Goal: Communication & Community: Ask a question

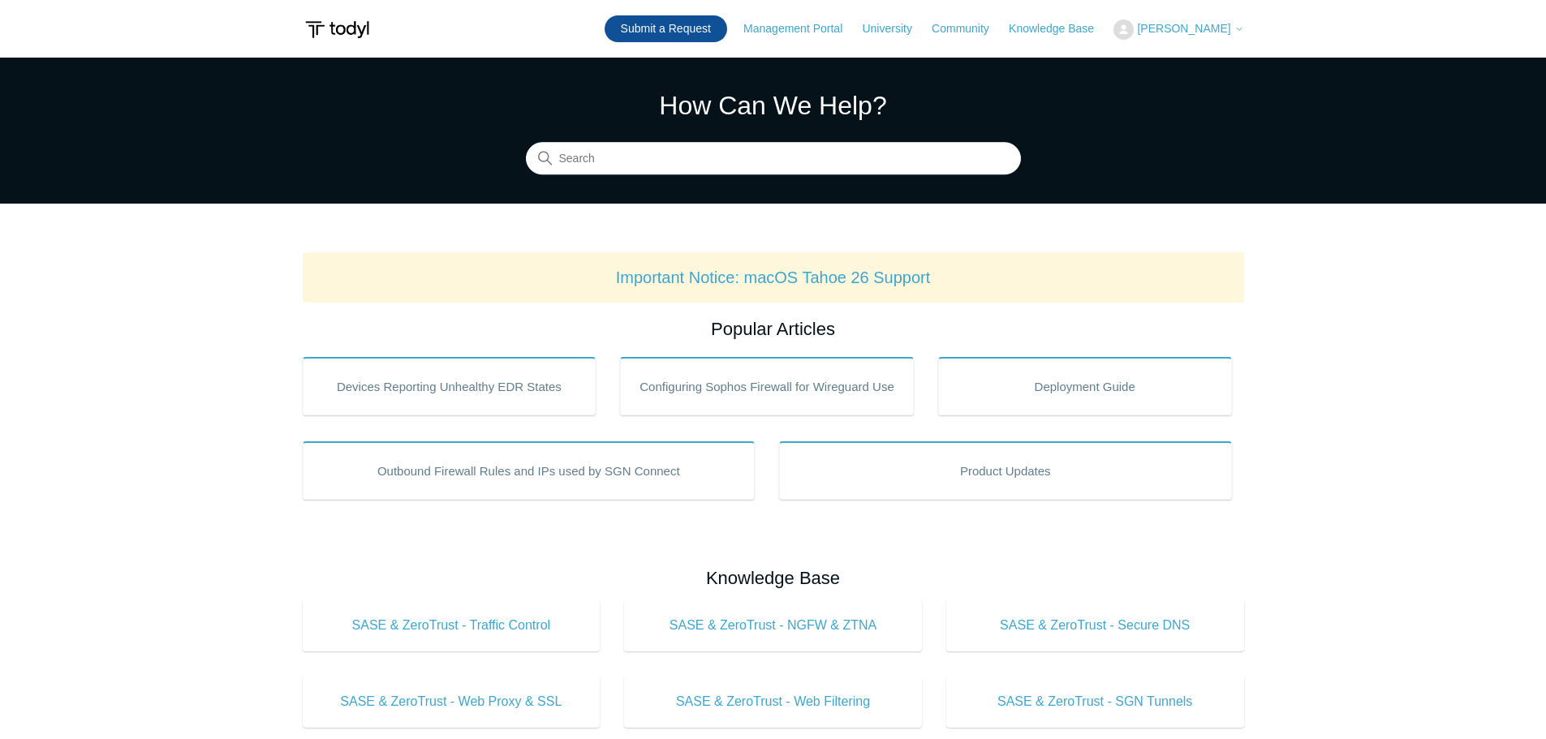
click at [704, 35] on link "Submit a Request" at bounding box center [665, 28] width 123 height 27
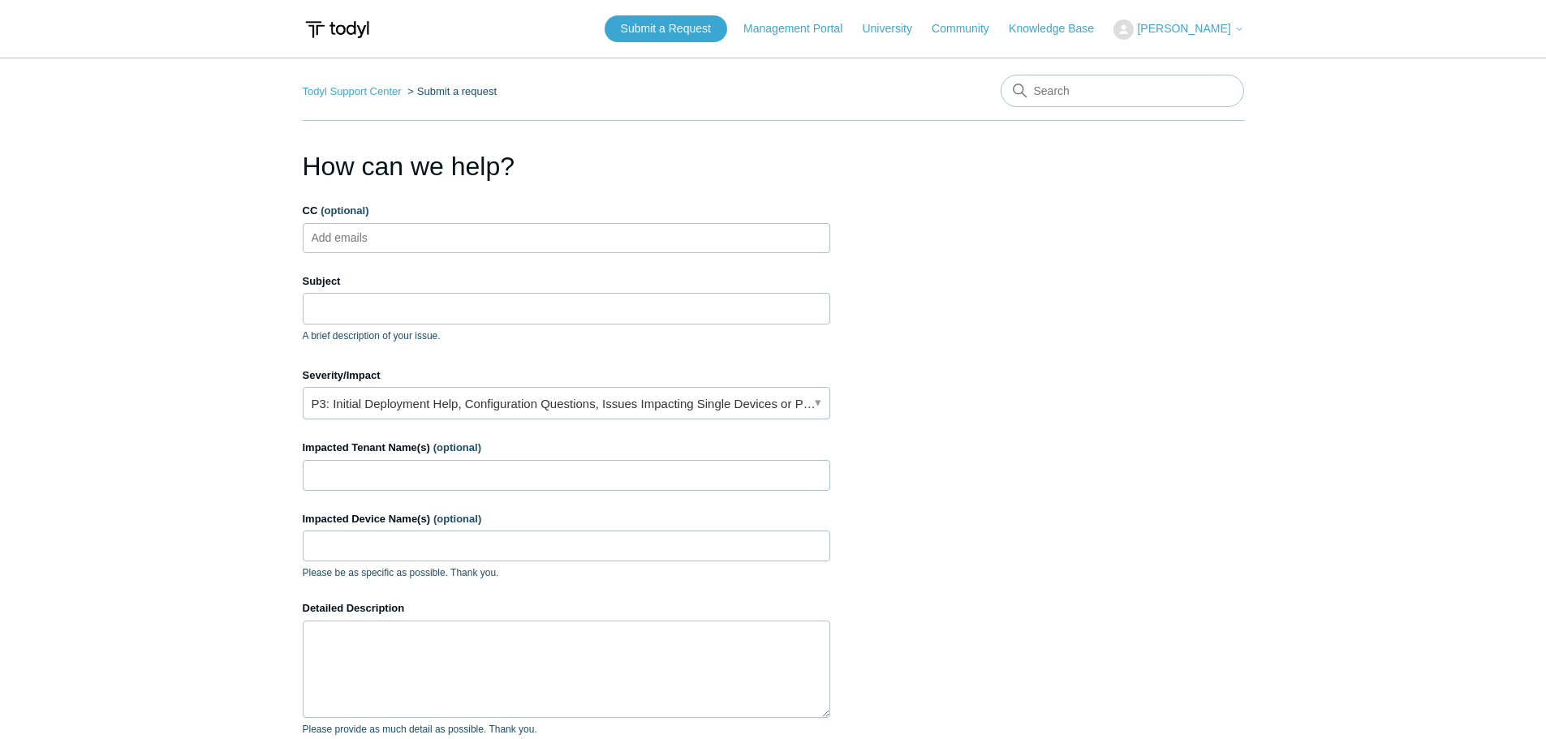
click at [414, 233] on ul "Add emails" at bounding box center [566, 238] width 527 height 30
type input "callen"
click at [346, 237] on li "callen" at bounding box center [360, 238] width 105 height 20
click at [402, 237] on span "close" at bounding box center [405, 238] width 6 height 19
click at [346, 238] on input "CC (optional)" at bounding box center [353, 238] width 97 height 24
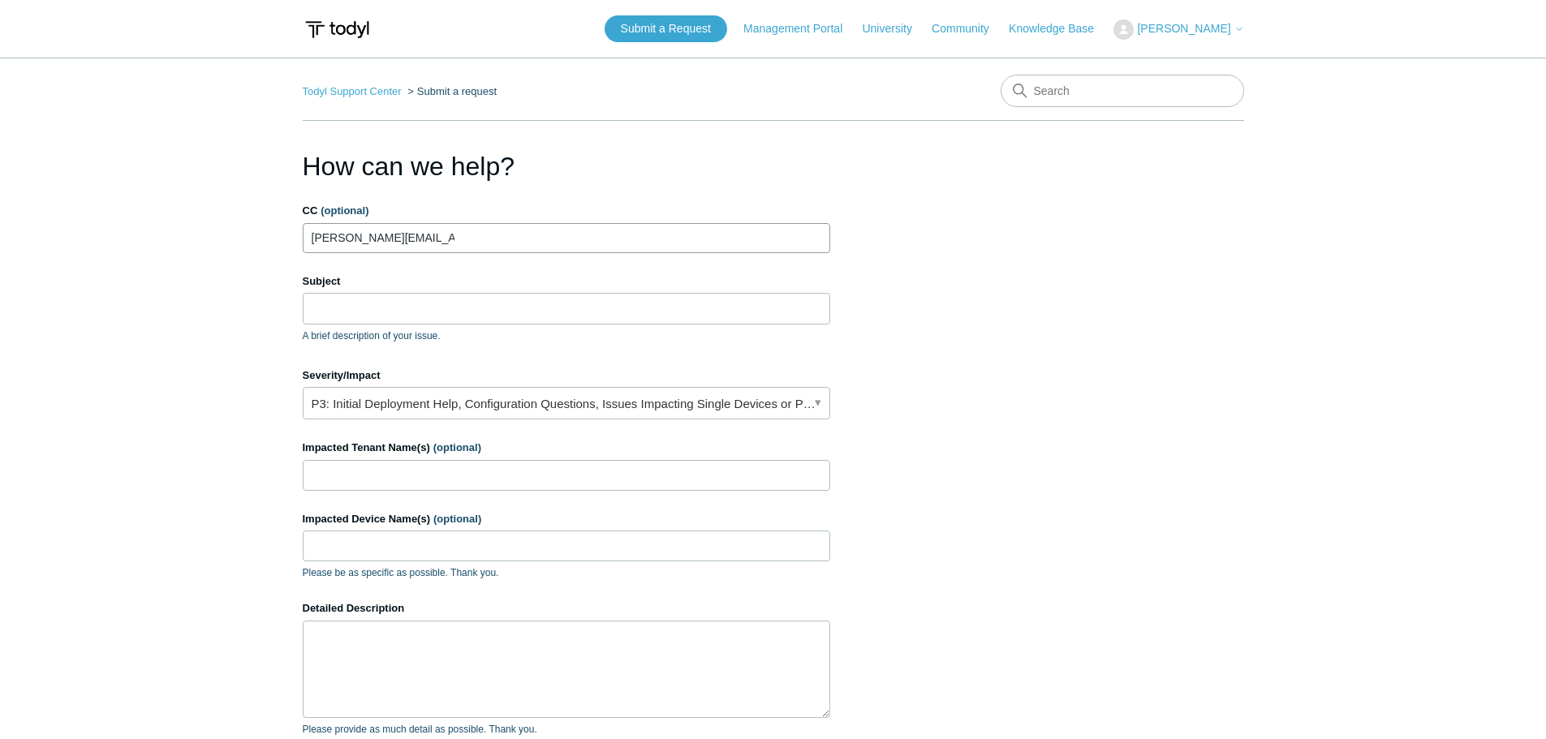
type input "callen@centurygroup.net"
click at [370, 315] on input "Subject" at bounding box center [566, 308] width 527 height 31
type input "N"
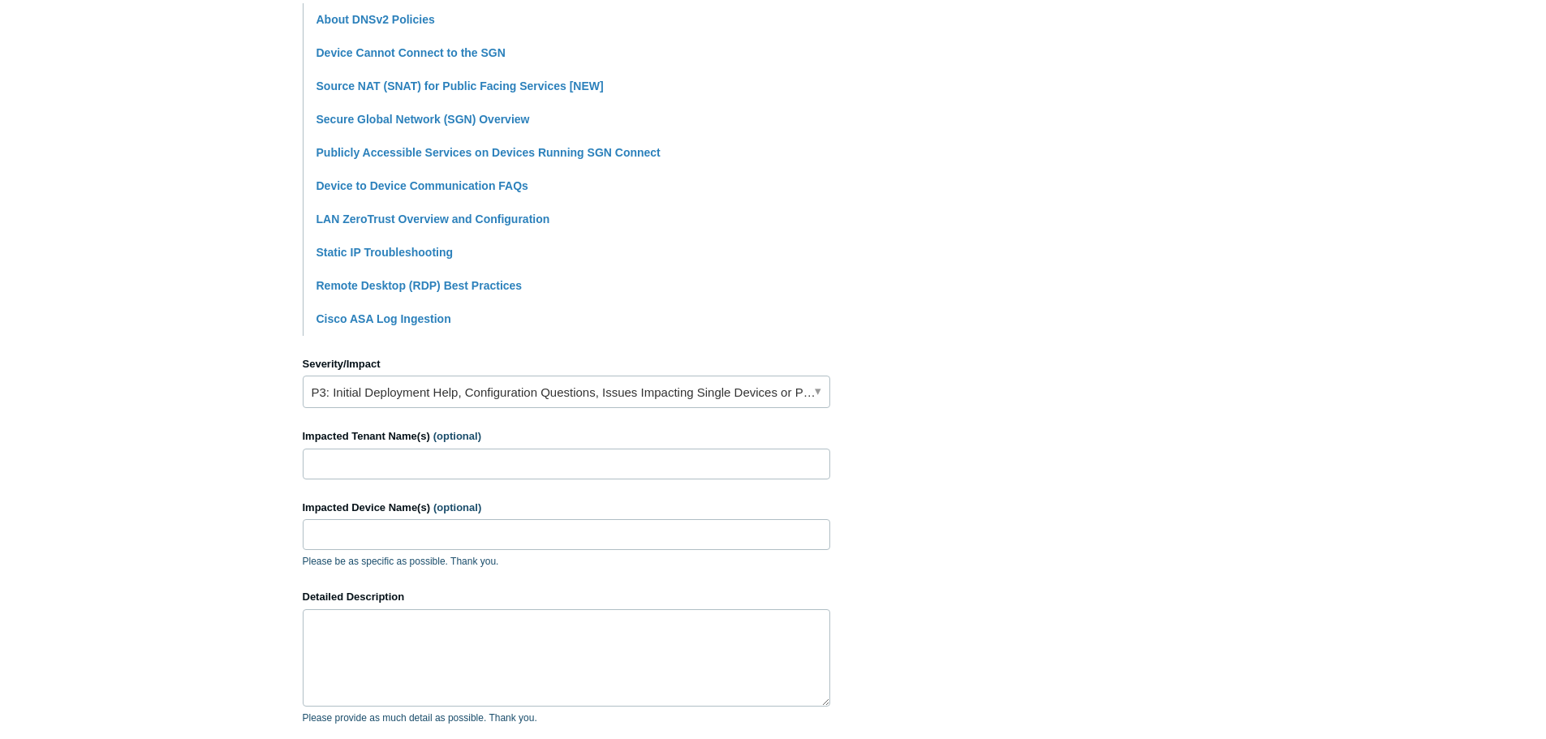
scroll to position [487, 0]
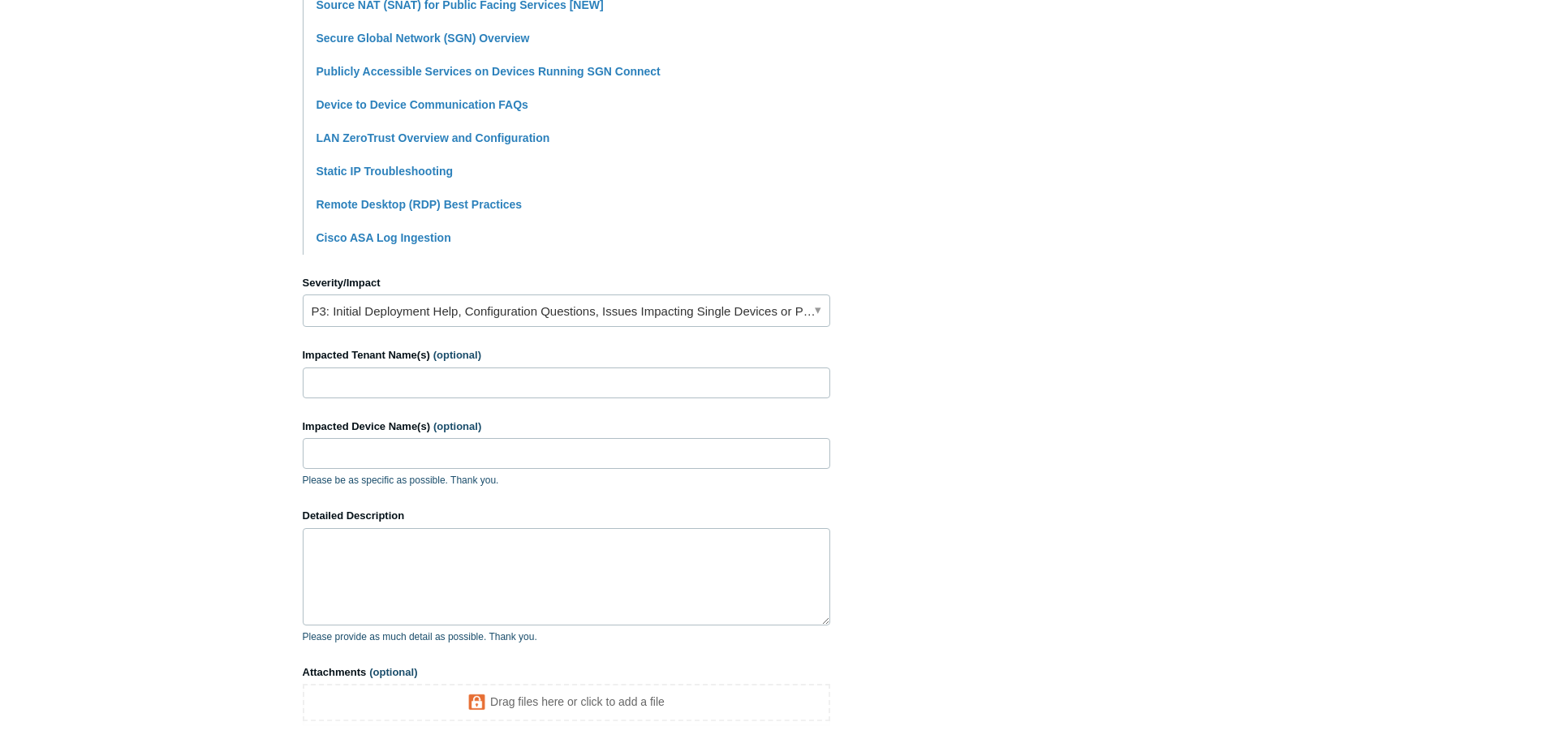
type input "All devices not able to ping servers and visa versa using internal IPs"
click at [581, 303] on link "P3: Initial Deployment Help, Configuration Questions, Issues Impacting Single D…" at bounding box center [566, 311] width 527 height 32
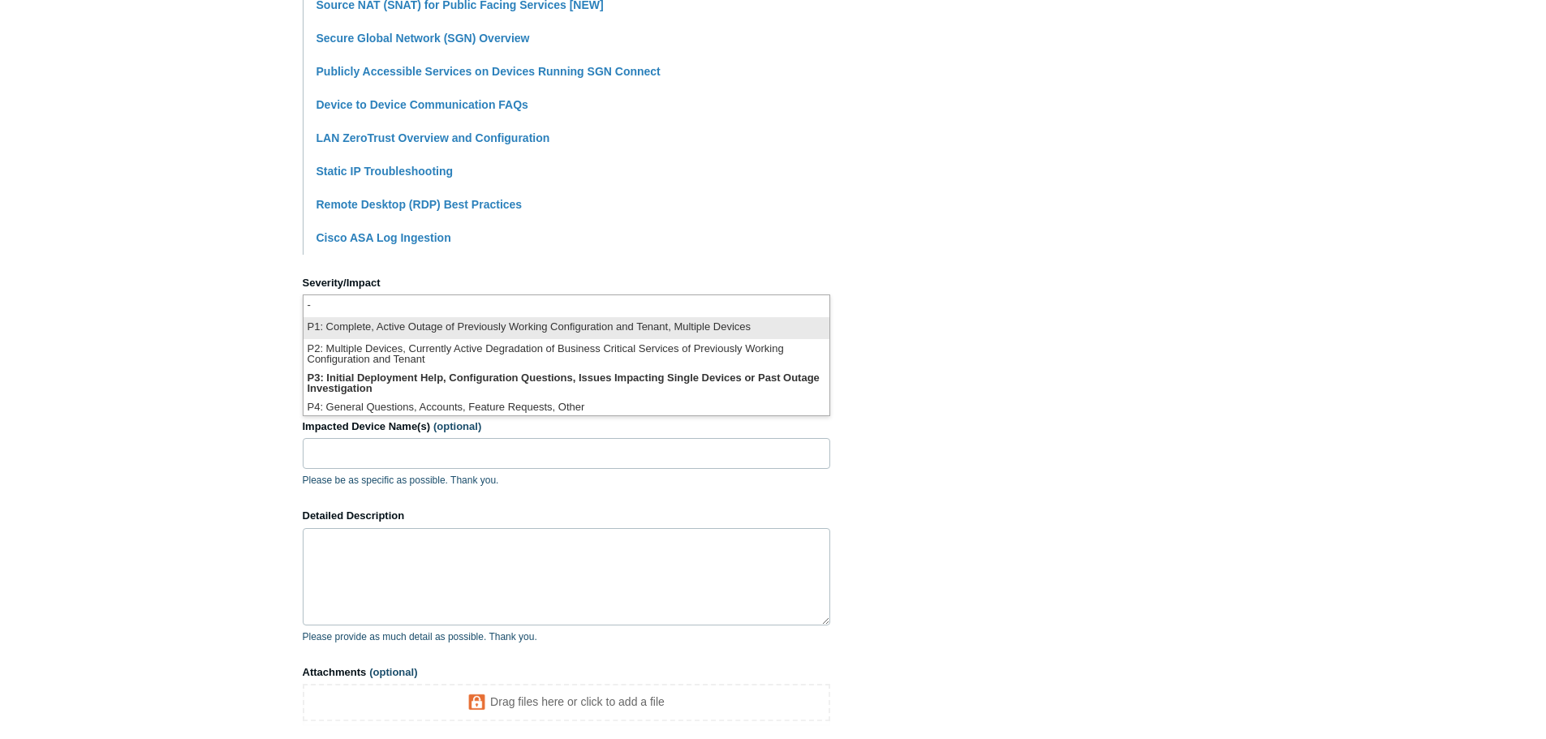
click at [498, 336] on li "P1: Complete, Active Outage of Previously Working Configuration and Tenant, Mul…" at bounding box center [566, 328] width 526 height 22
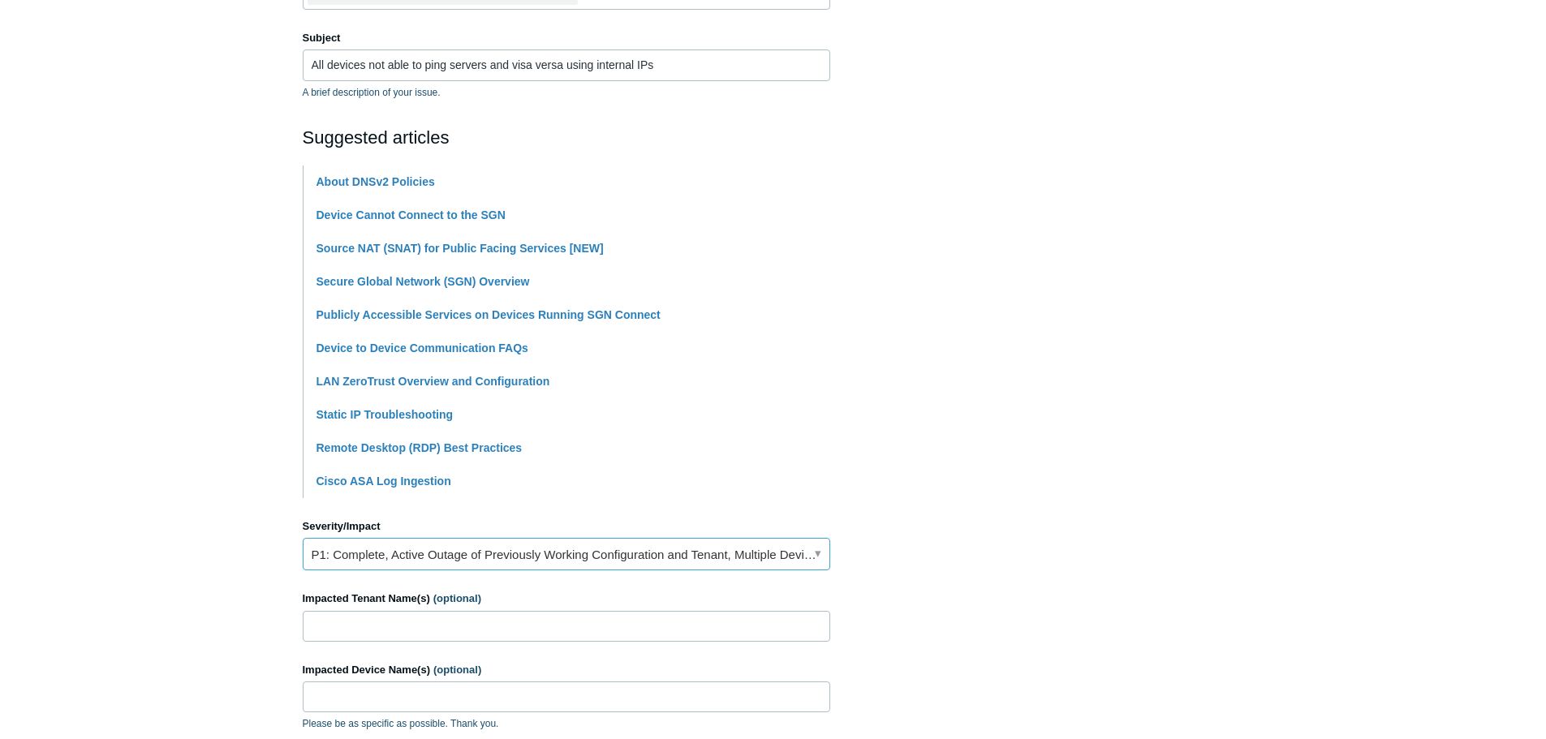
scroll to position [81, 0]
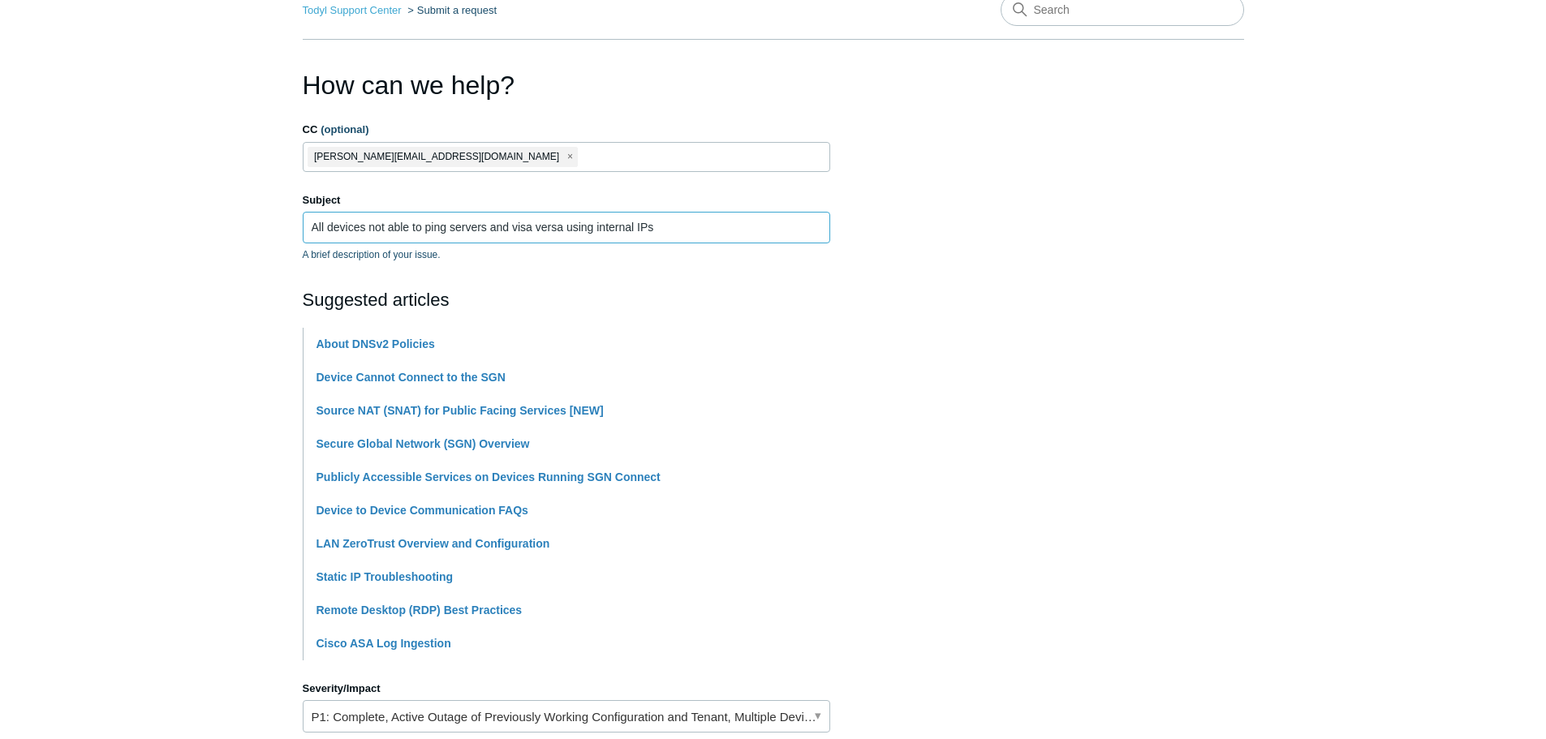
click at [725, 223] on input "All devices not able to ping servers and visa versa using internal IPs" at bounding box center [566, 227] width 527 height 31
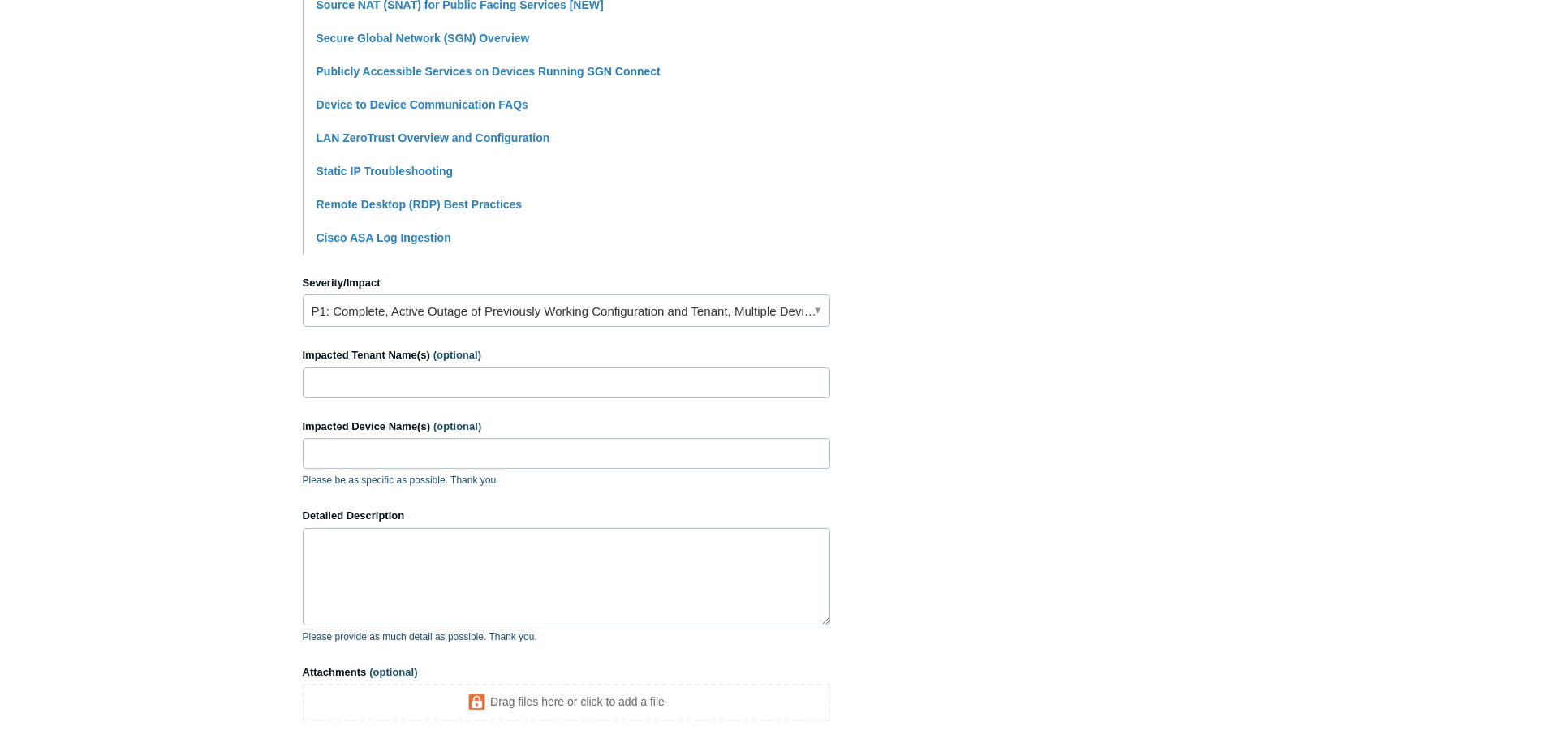
scroll to position [568, 0]
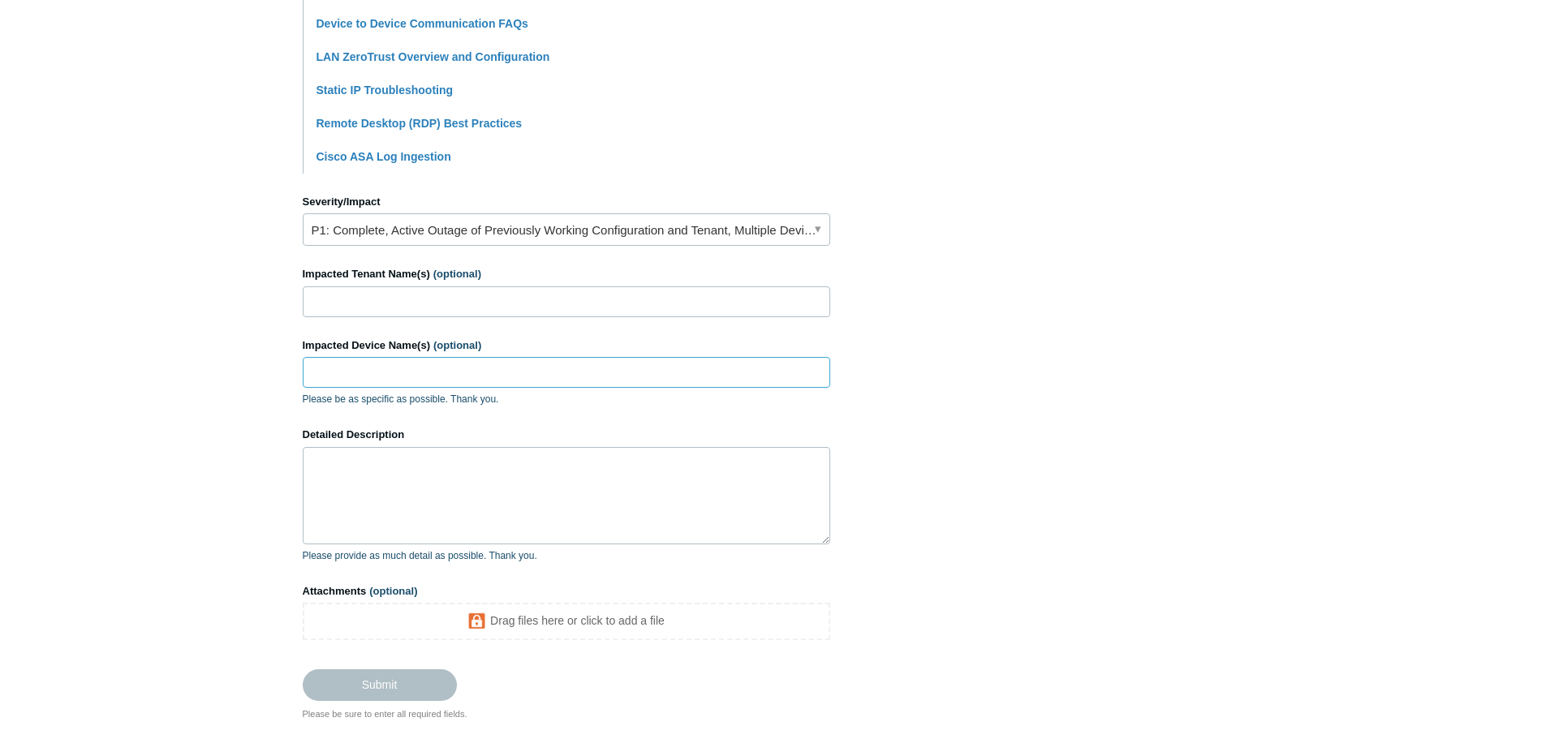
click at [445, 368] on input "Impacted Device Name(s) (optional)" at bounding box center [566, 372] width 527 height 31
type input "All"
click at [442, 291] on input "Impacted Tenant Name(s) (optional)" at bounding box center [566, 301] width 527 height 31
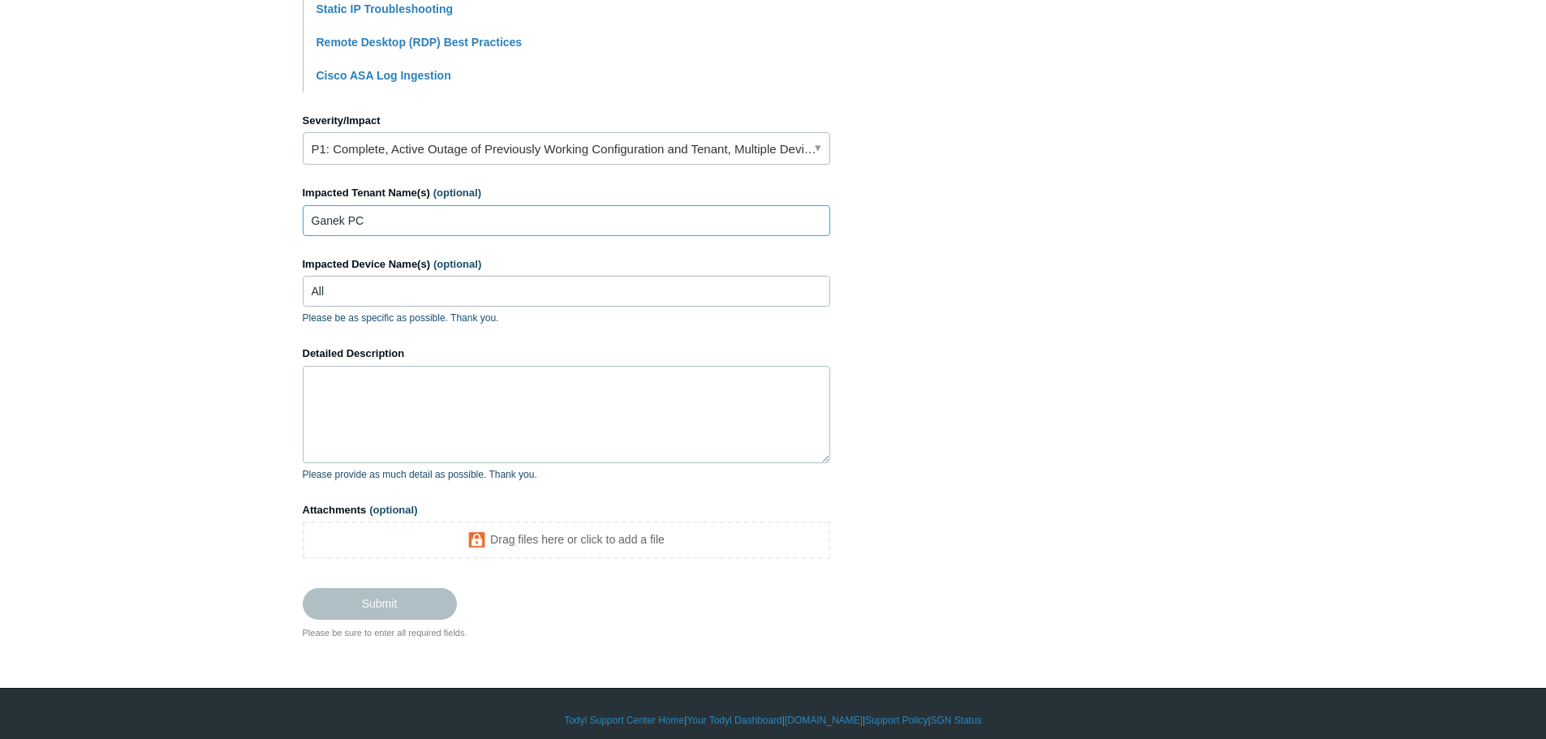
type input "Ganek PC"
click at [448, 385] on textarea "Detailed Description" at bounding box center [566, 414] width 527 height 97
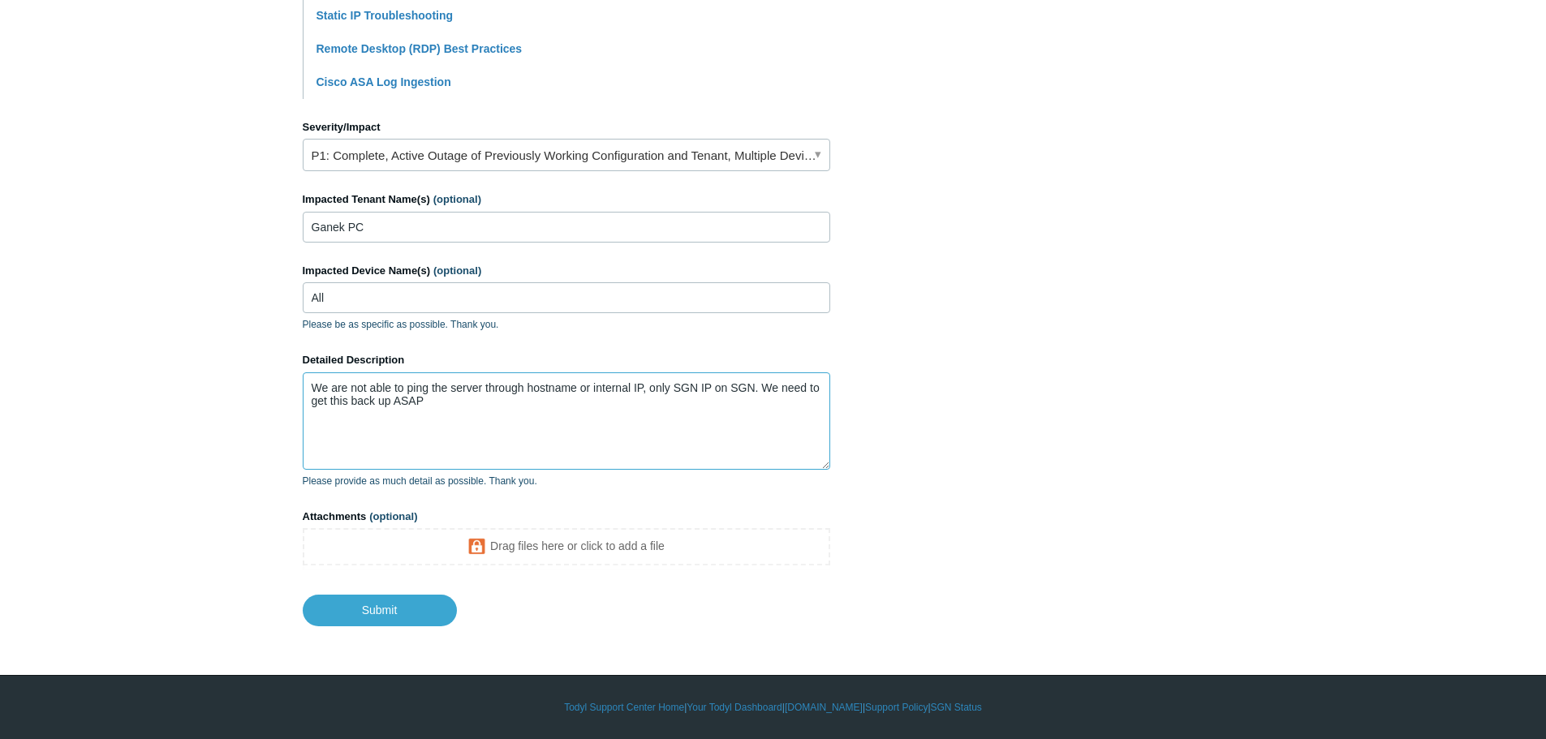
paste textarea "C:\>tracert 192.168.131.74 Tracing route to 192.168.131.74 over a maximum of 30…"
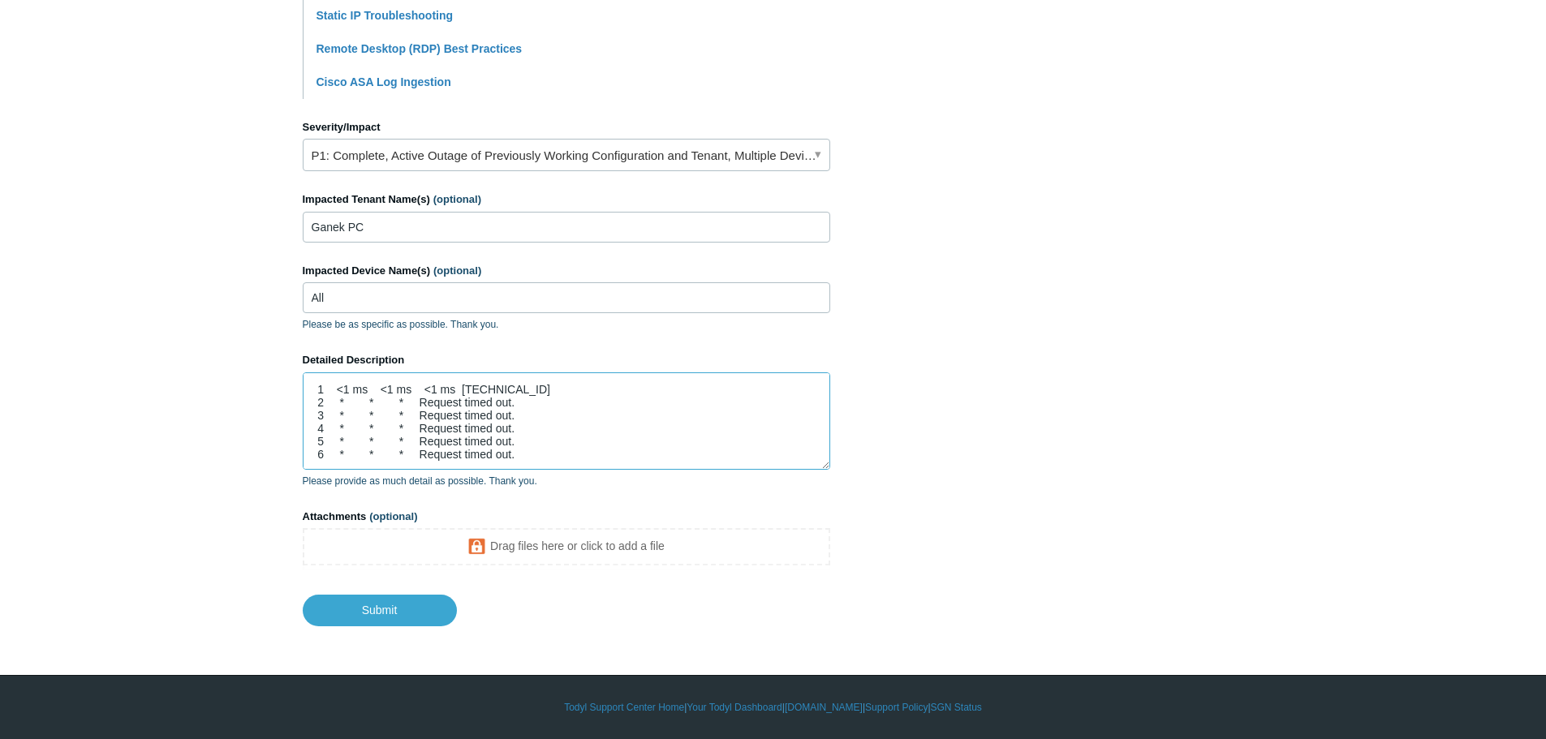
scroll to position [0, 0]
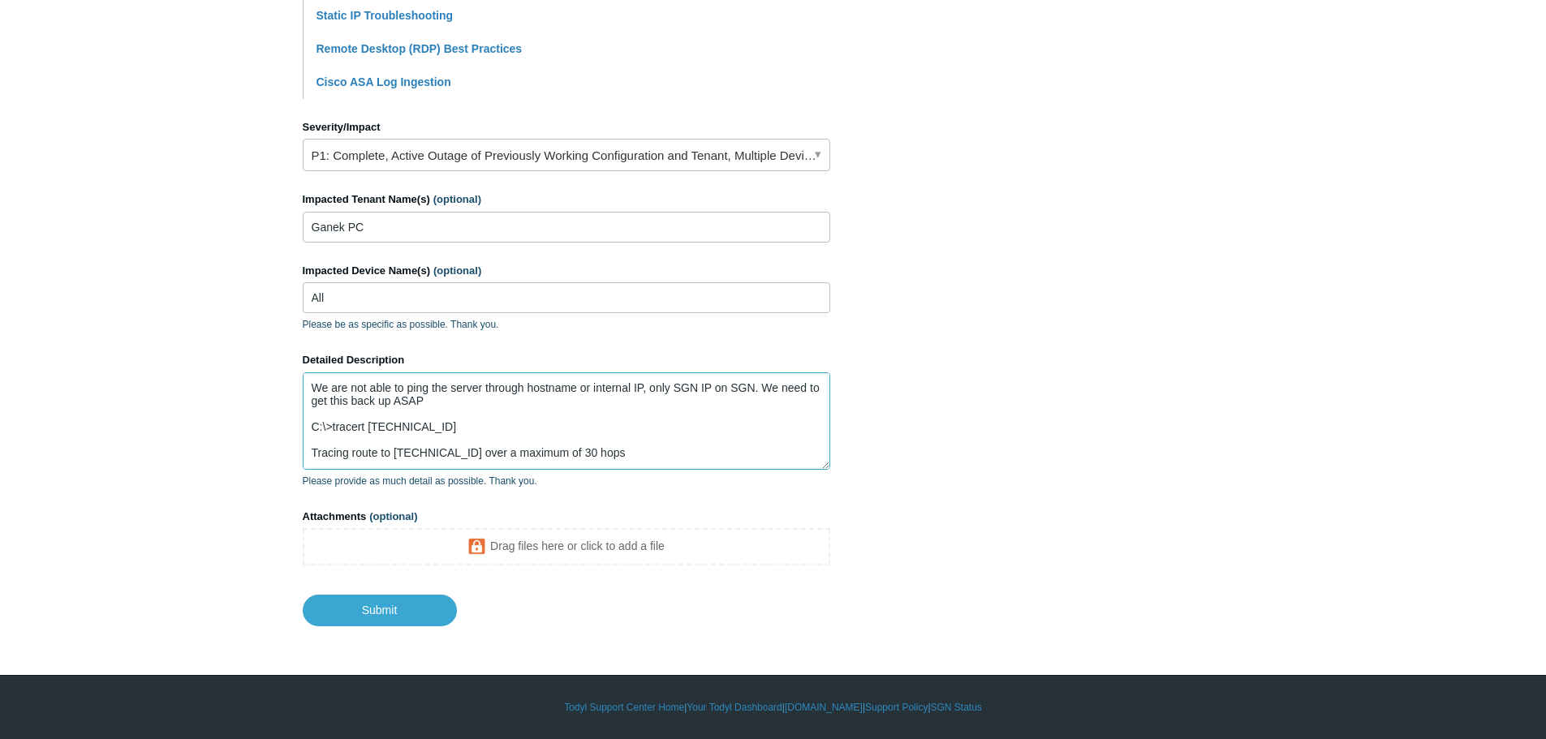
click at [441, 399] on textarea "We are not able to ping the server through hostname or internal IP, only SGN IP…" at bounding box center [566, 420] width 527 height 97
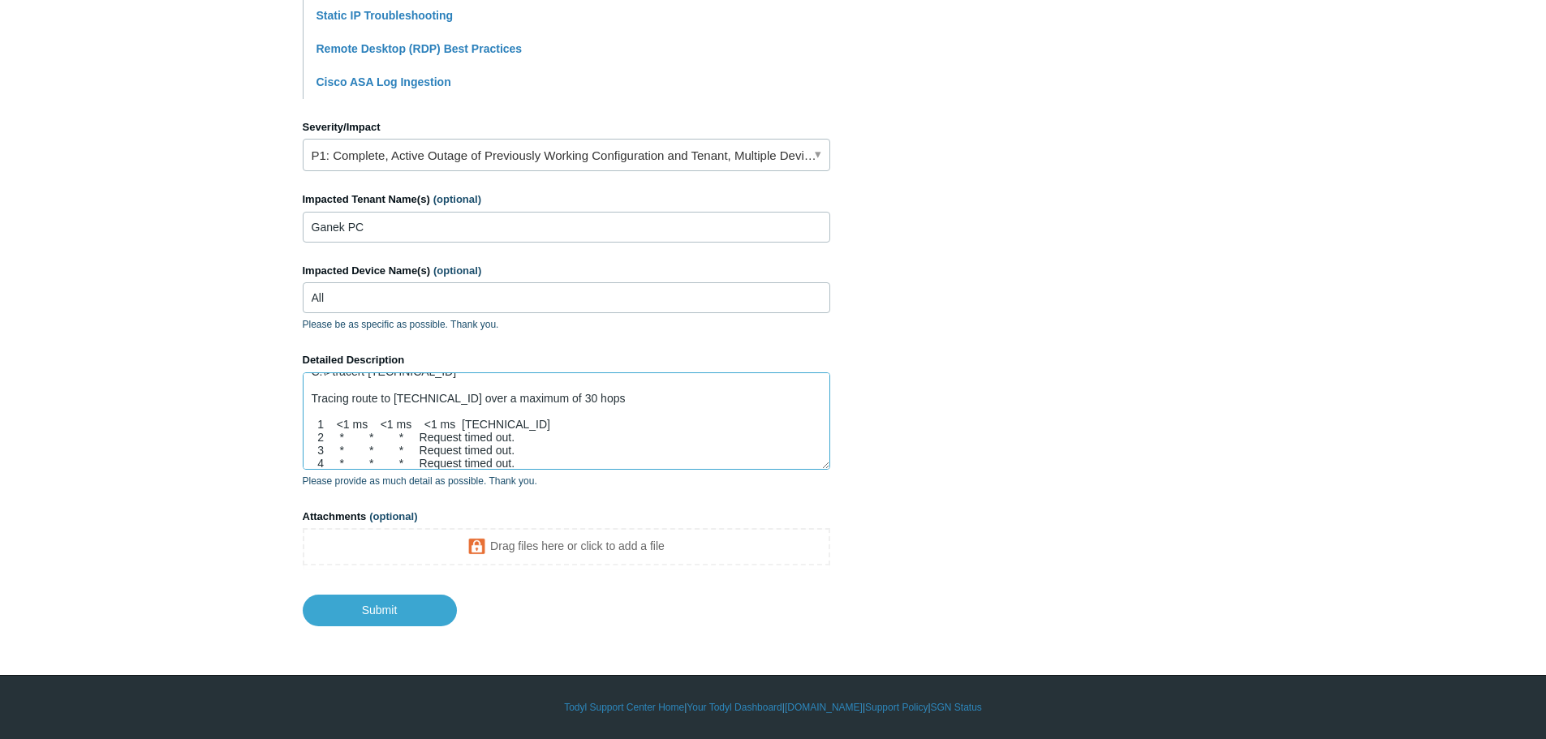
scroll to position [143, 0]
click at [503, 449] on textarea "We are not able to ping the server through hostname or internal IP, only SGN IP…" at bounding box center [566, 420] width 527 height 97
paste textarea "Pinging 192.168.131.74 with 32 bytes of data: Request timed out. Request timed …"
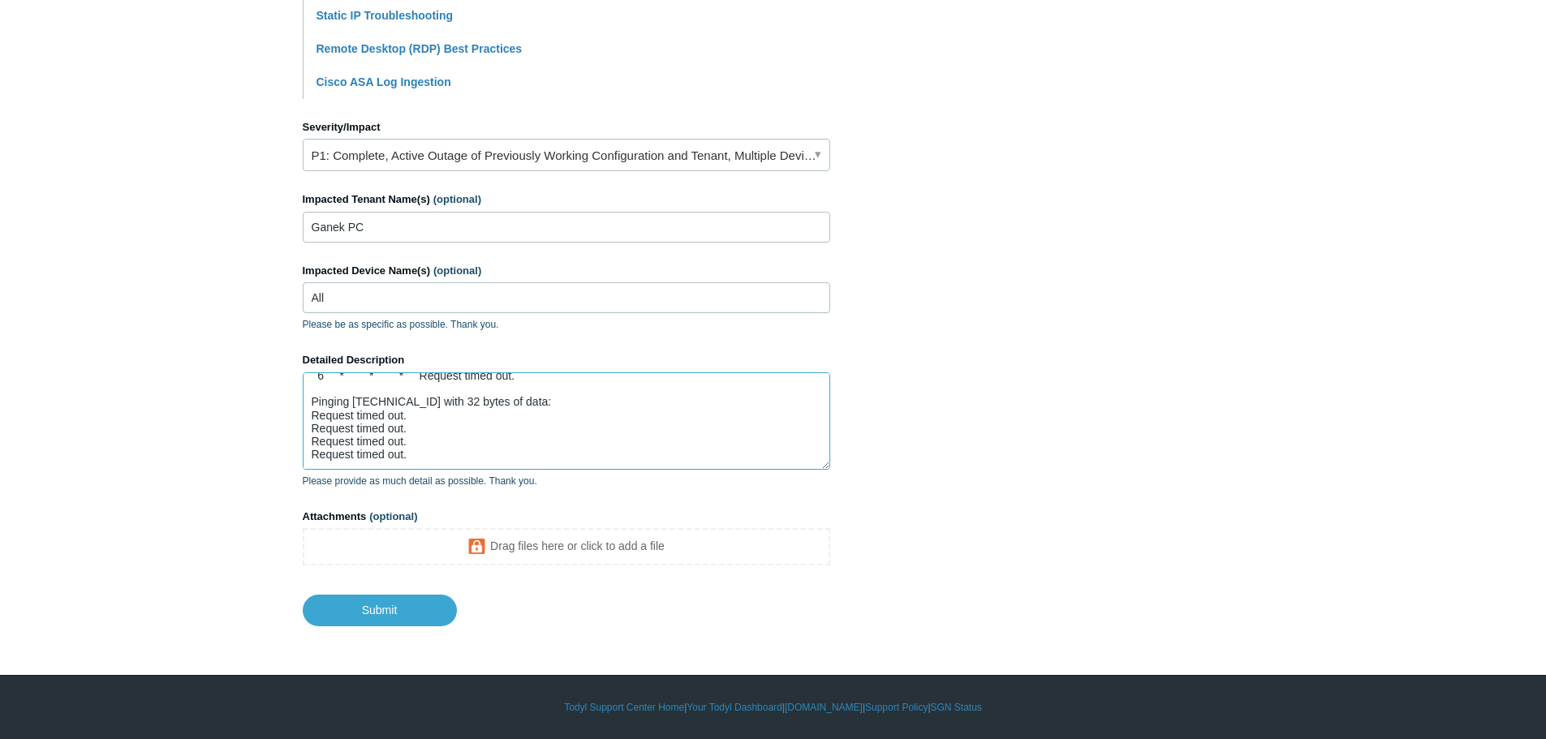
scroll to position [213, 0]
paste textarea "C:\Users\MikeB>ping -a SELECT Pinging SELECT.titlelaw.local [192.168.110.6] wit…"
click at [477, 456] on textarea "We are not able to ping the server through hostname or internal IP, only SGN IP…" at bounding box center [566, 420] width 527 height 97
paste textarea "C:\Users\MikeB>nslookup select Server: sgn.secure.dns Address: 192.0.0.1 Non-au…"
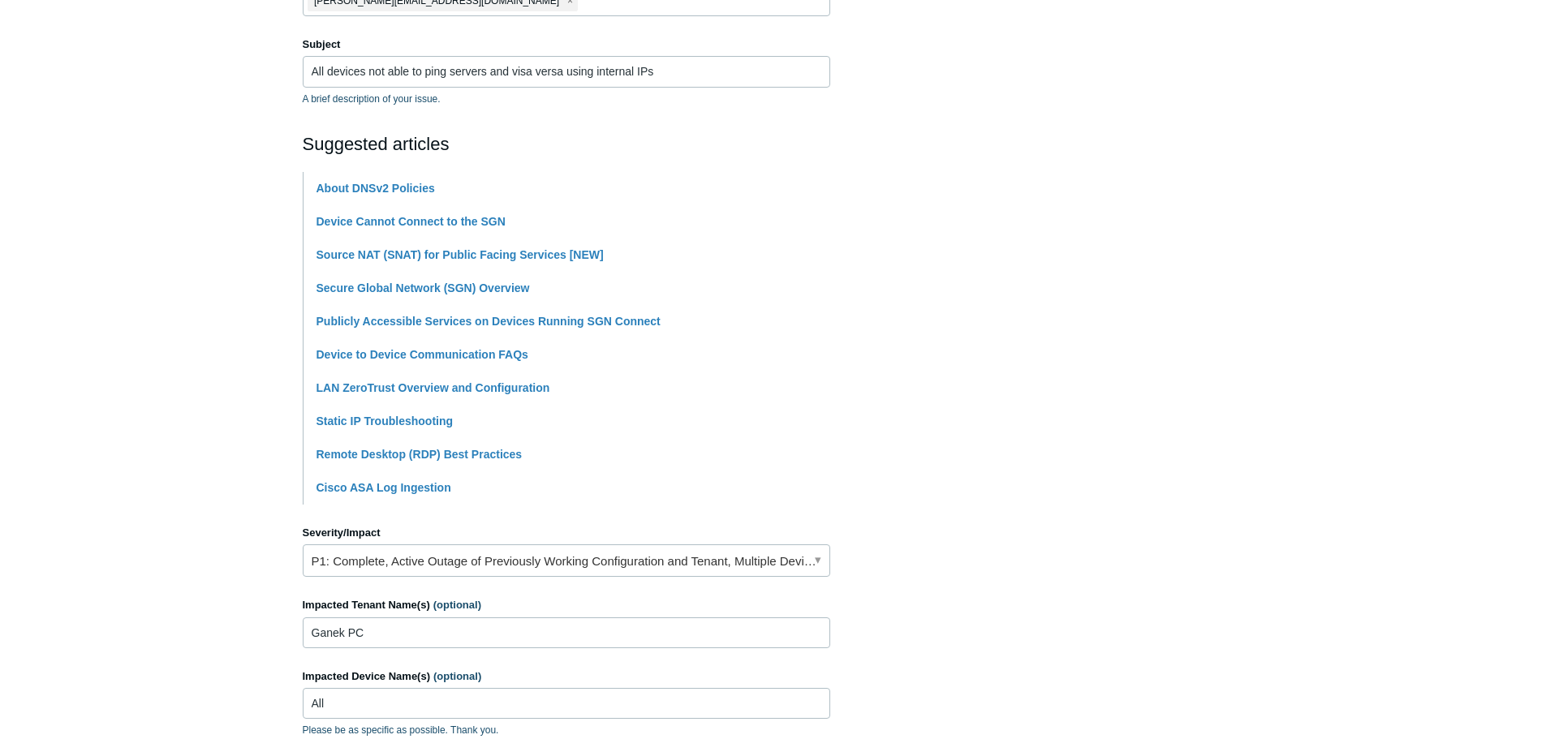
scroll to position [156, 0]
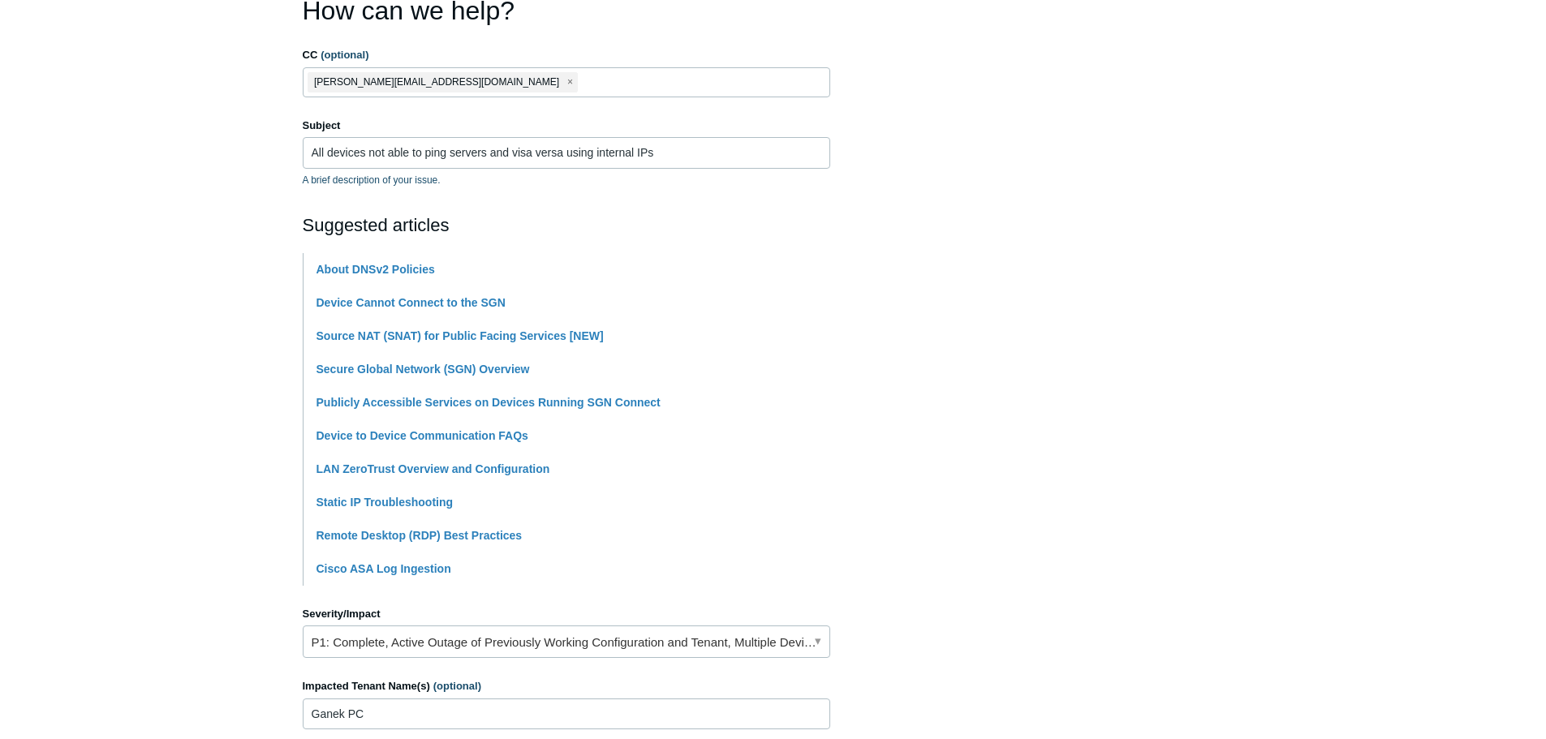
type textarea "We are not able to ping the server through hostname or internal IP, only SGN IP…"
click at [724, 153] on input "All devices not able to ping servers and visa versa using internal IPs" at bounding box center [566, 152] width 527 height 31
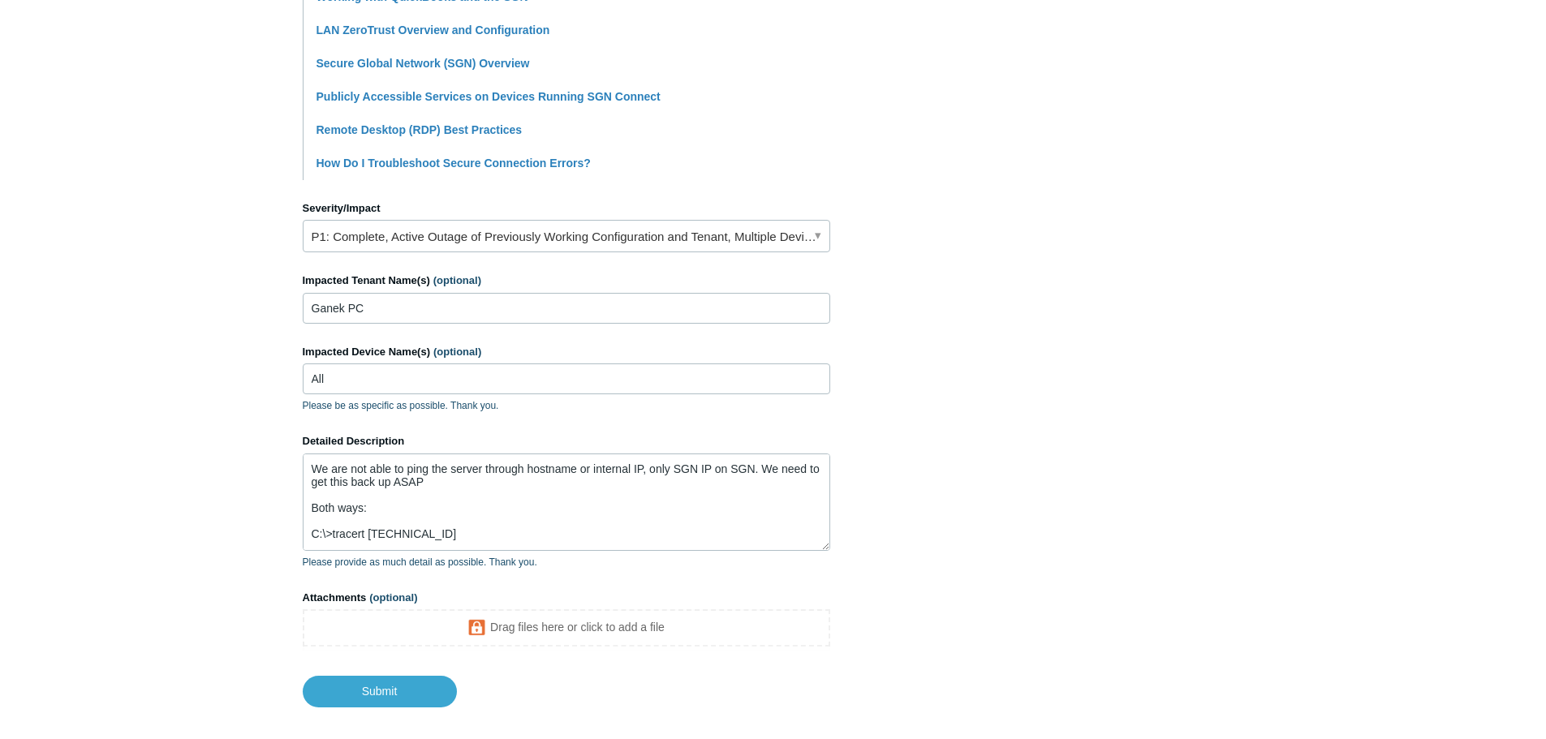
scroll to position [643, 0]
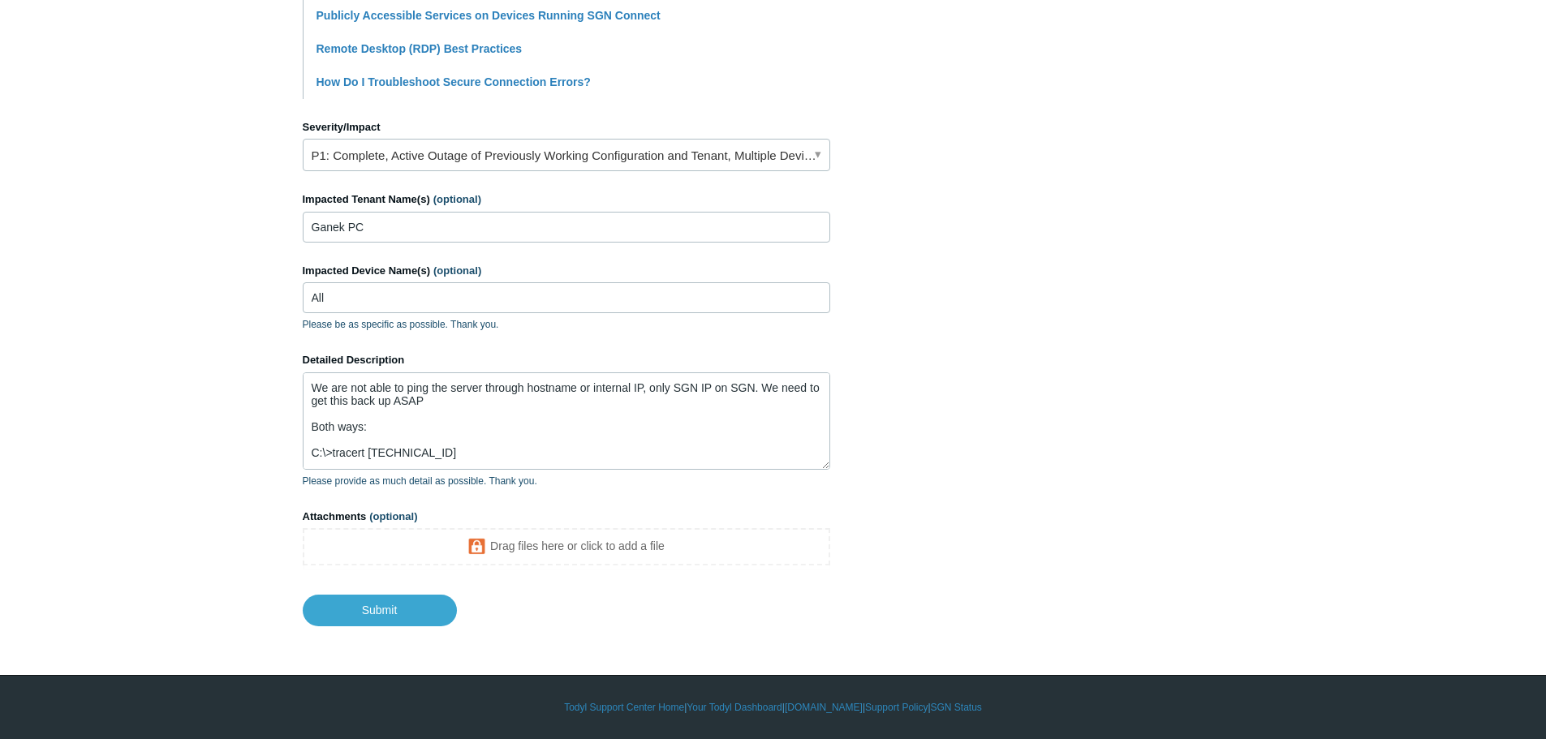
type input "All devices not able to ping servers and visa versa using internal IPs - Affect…"
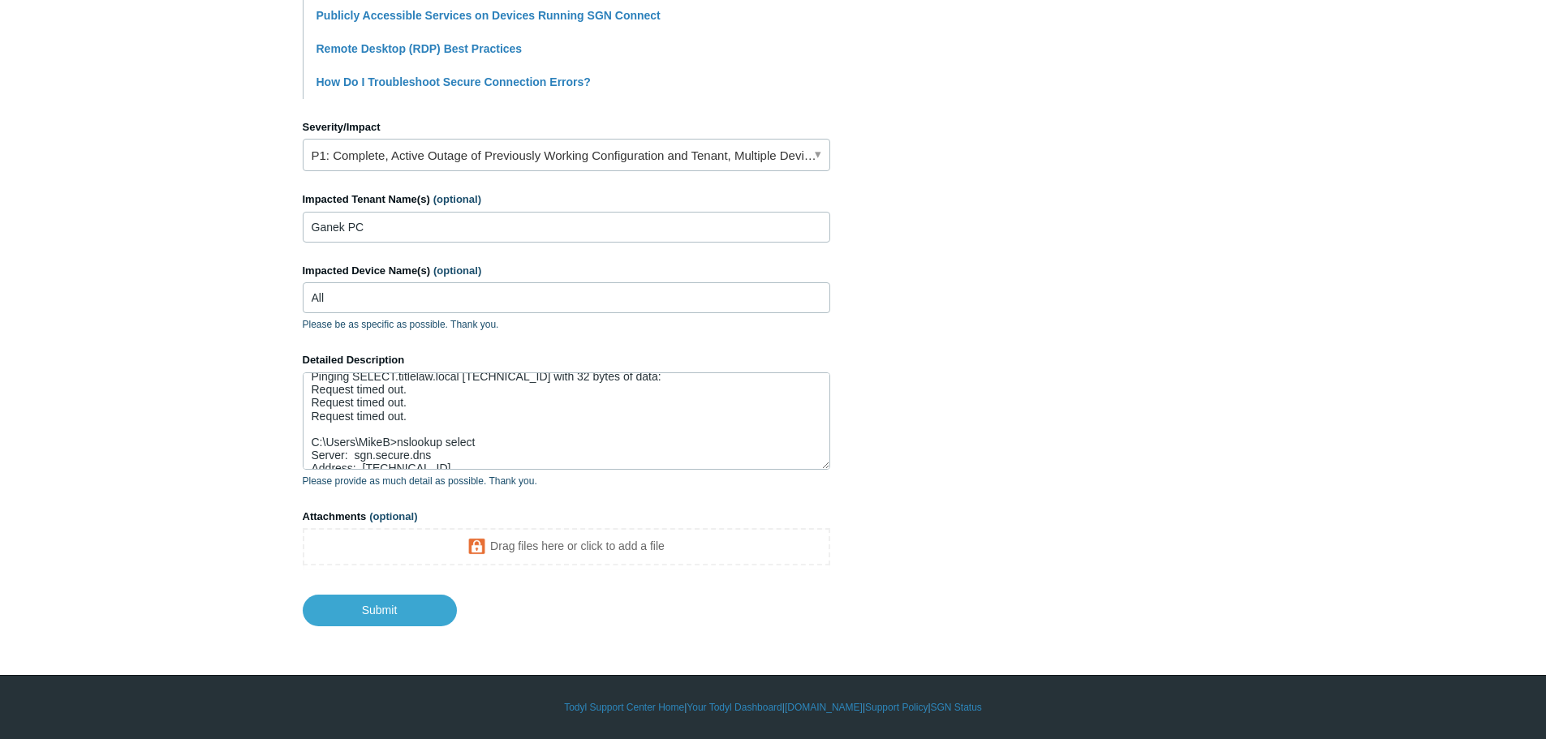
scroll to position [430, 0]
click at [545, 453] on textarea "We are not able to ping the server through hostname or internal IP, only SGN IP…" at bounding box center [566, 420] width 527 height 97
paste textarea "Pinging select.titlelaw.local [192.168.110.6] with 32 bytes of data: Request ti…"
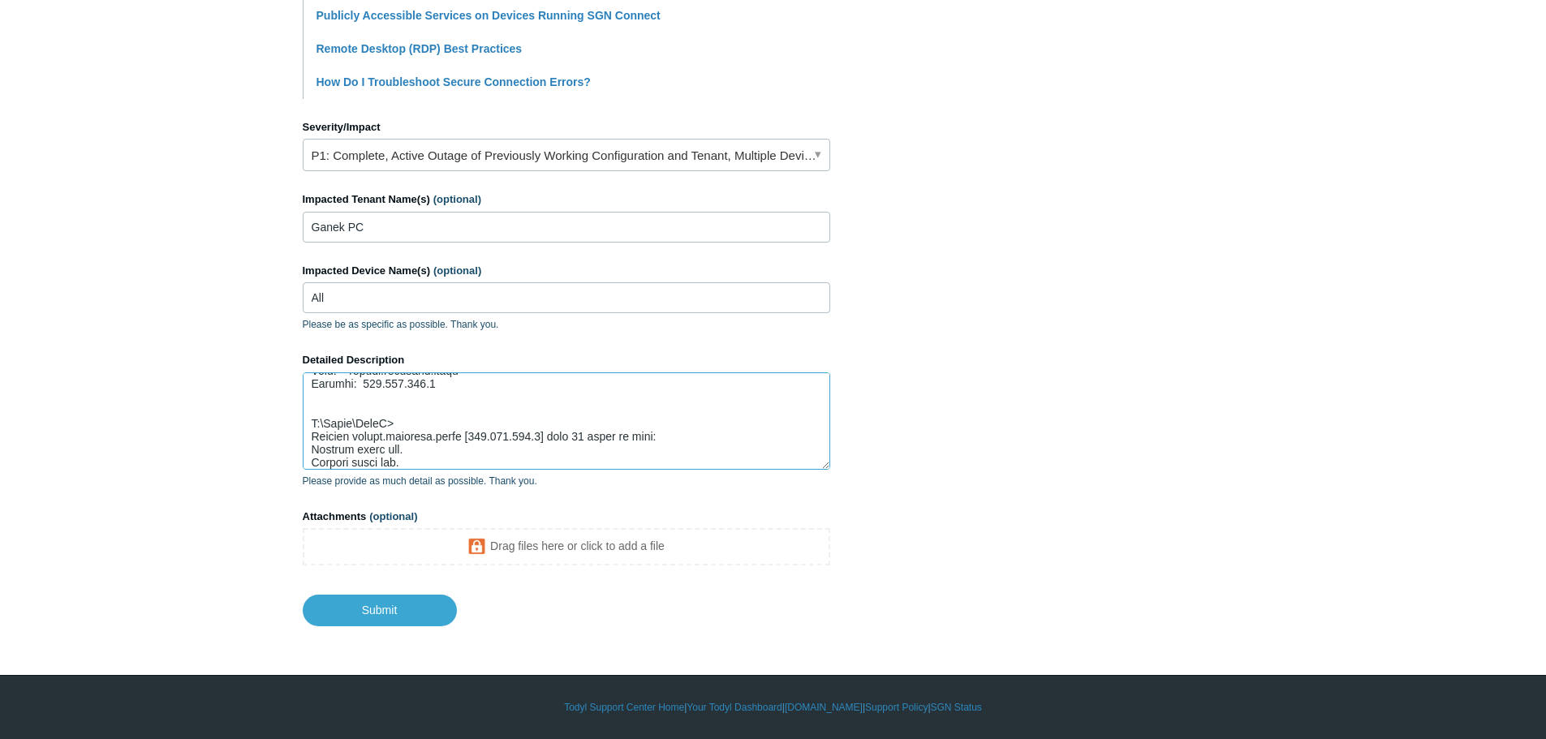
scroll to position [469, 0]
drag, startPoint x: 432, startPoint y: 461, endPoint x: 307, endPoint y: 443, distance: 126.2
click at [307, 443] on textarea "Detailed Description" at bounding box center [566, 420] width 527 height 97
click at [494, 454] on textarea "Detailed Description" at bounding box center [566, 420] width 527 height 97
paste textarea "Request timed out. Request timed out."
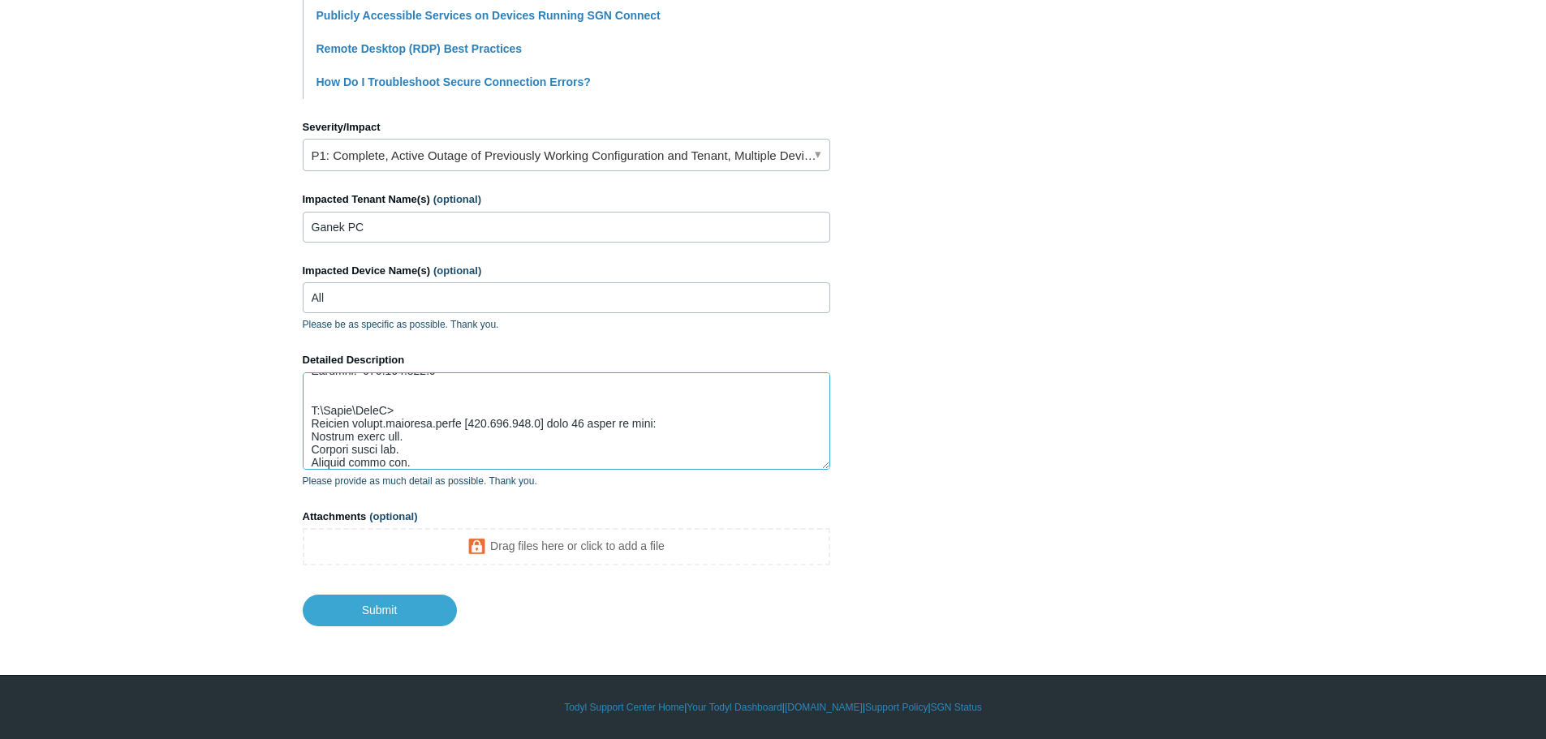
scroll to position [487, 0]
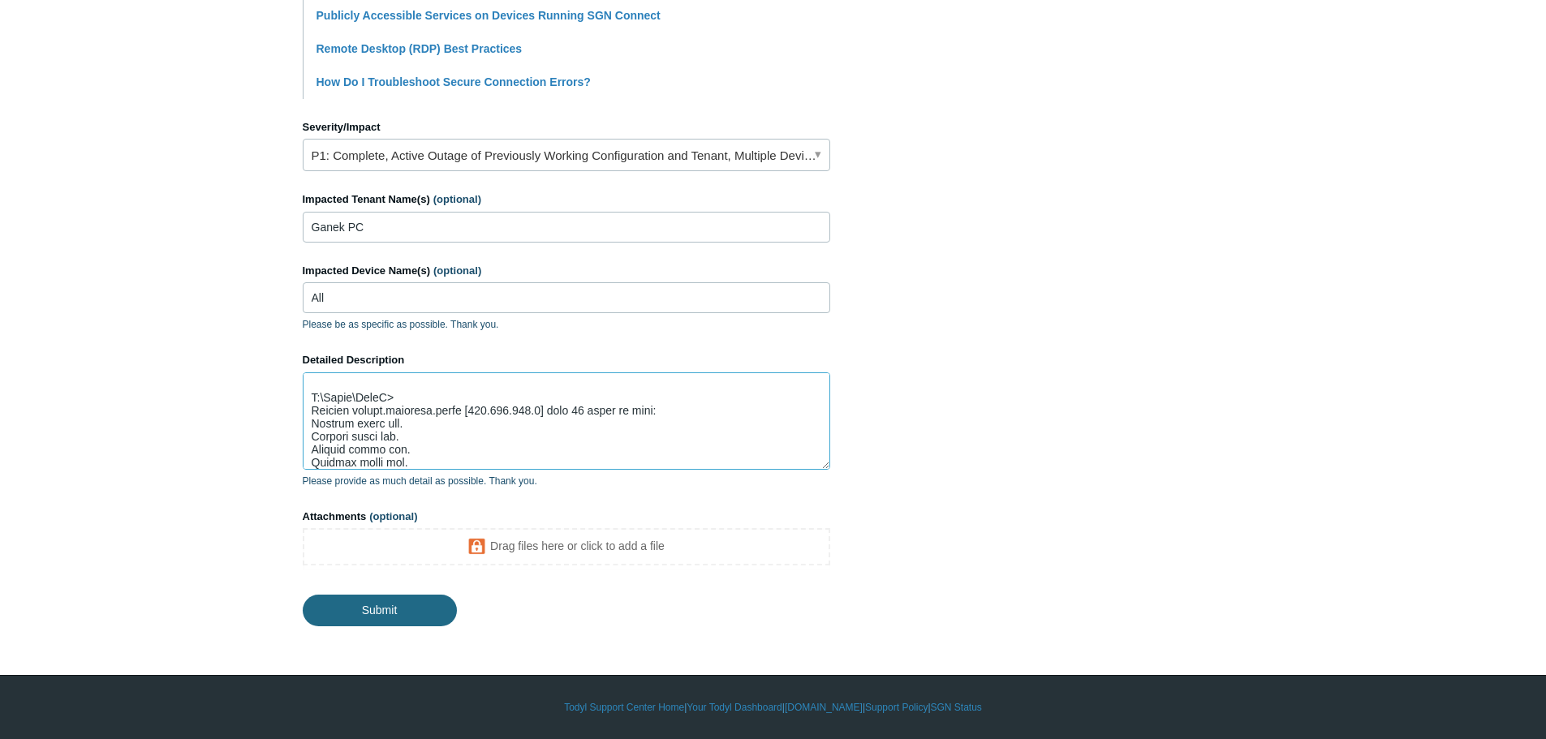
type textarea "We are not able to ping the server through hostname or internal IP, only SGN IP…"
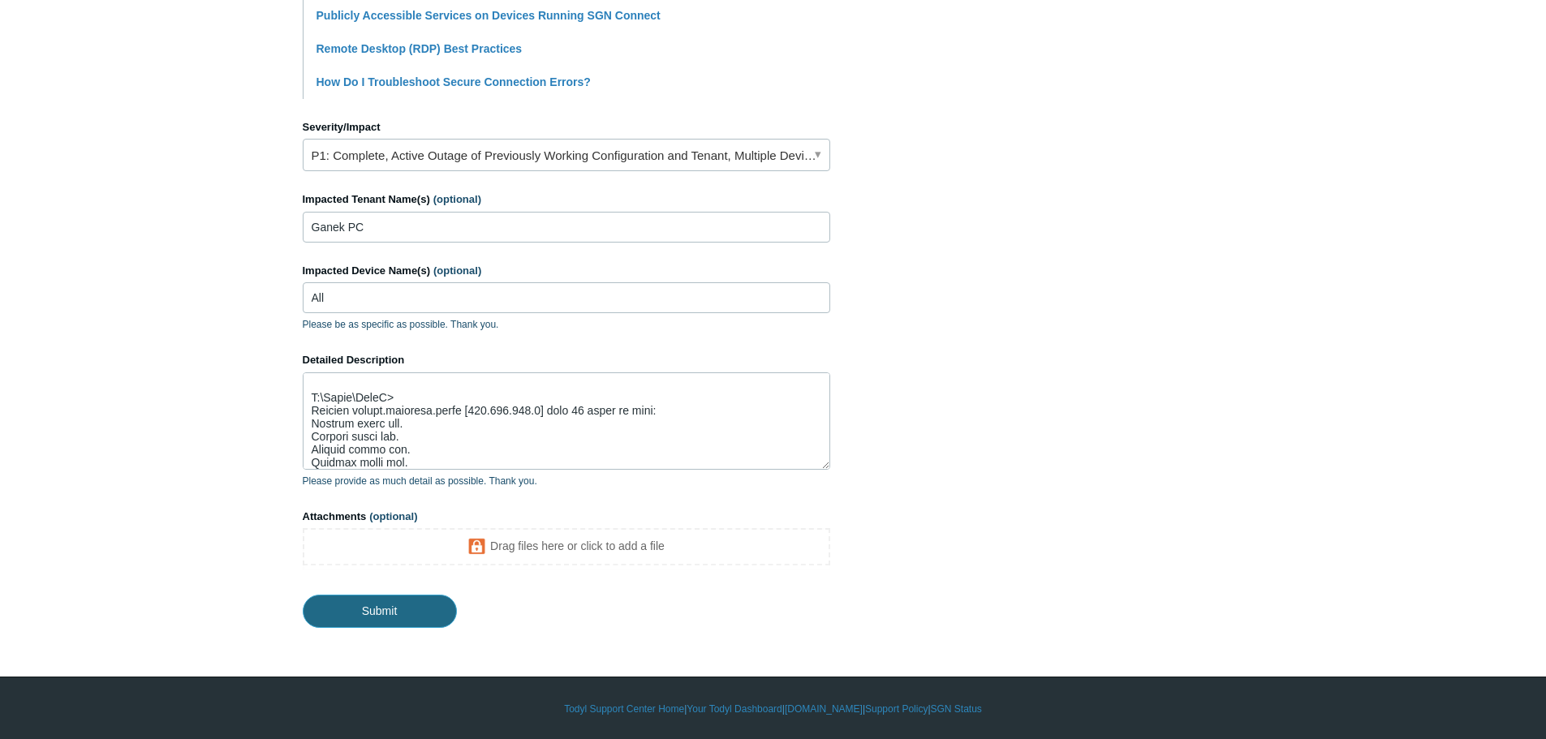
click at [398, 605] on input "Submit" at bounding box center [380, 611] width 154 height 32
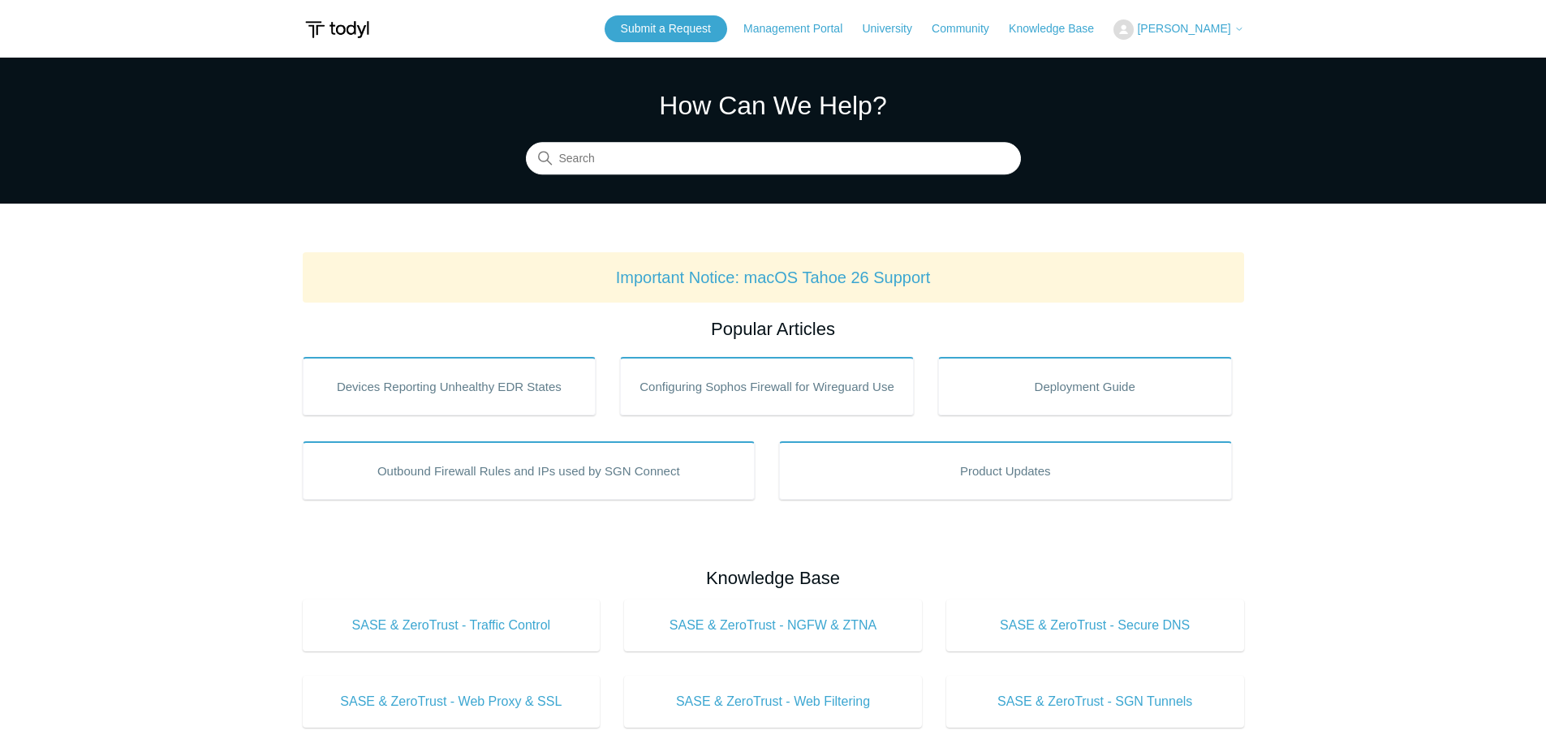
click at [1207, 29] on span "[PERSON_NAME]" at bounding box center [1183, 28] width 93 height 13
click at [1198, 75] on link "My Support Requests" at bounding box center [1193, 63] width 158 height 28
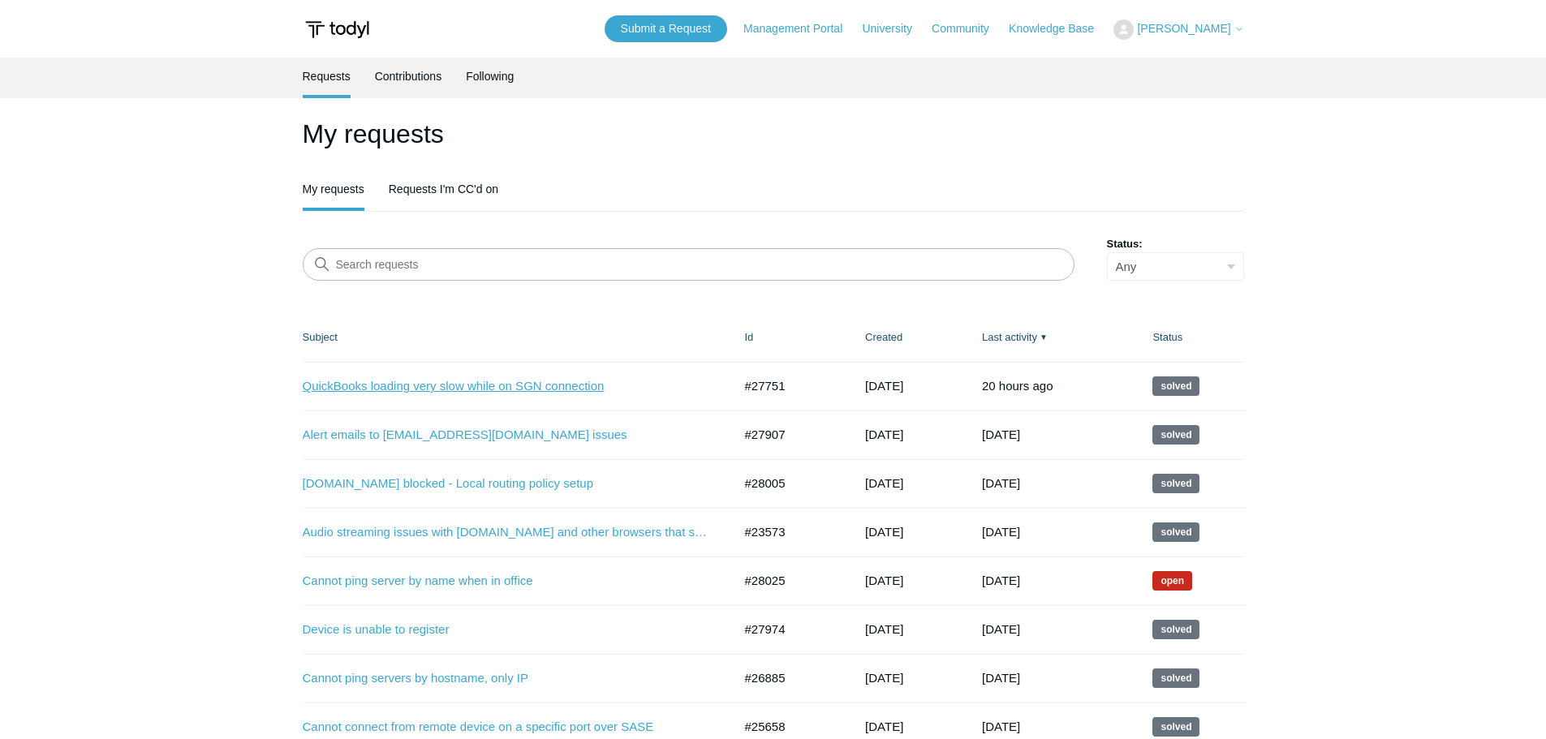
click at [464, 386] on link "QuickBooks loading very slow while on SGN connection" at bounding box center [506, 386] width 406 height 19
click at [470, 584] on link "Cannot ping server by name when in office" at bounding box center [506, 581] width 406 height 19
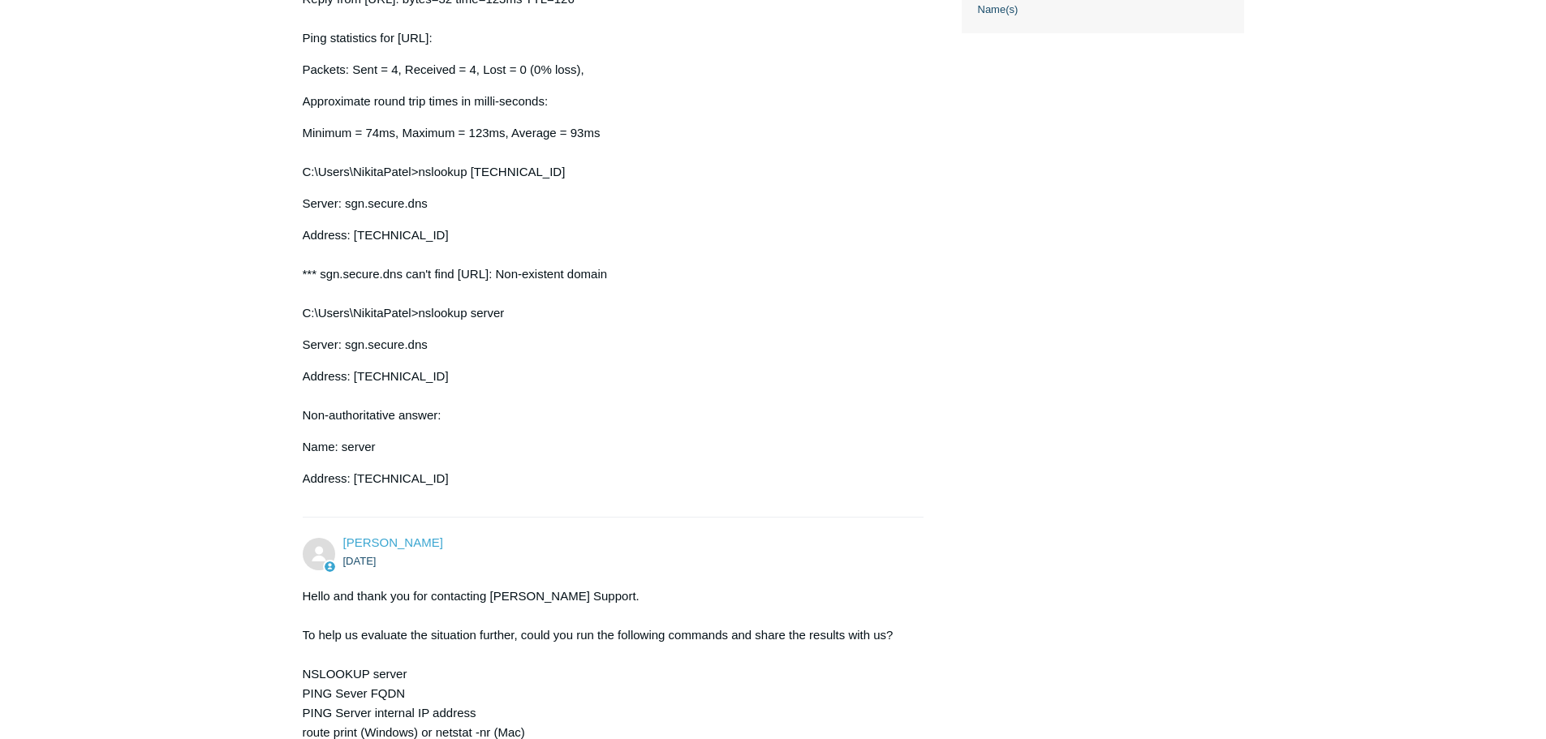
scroll to position [893, 0]
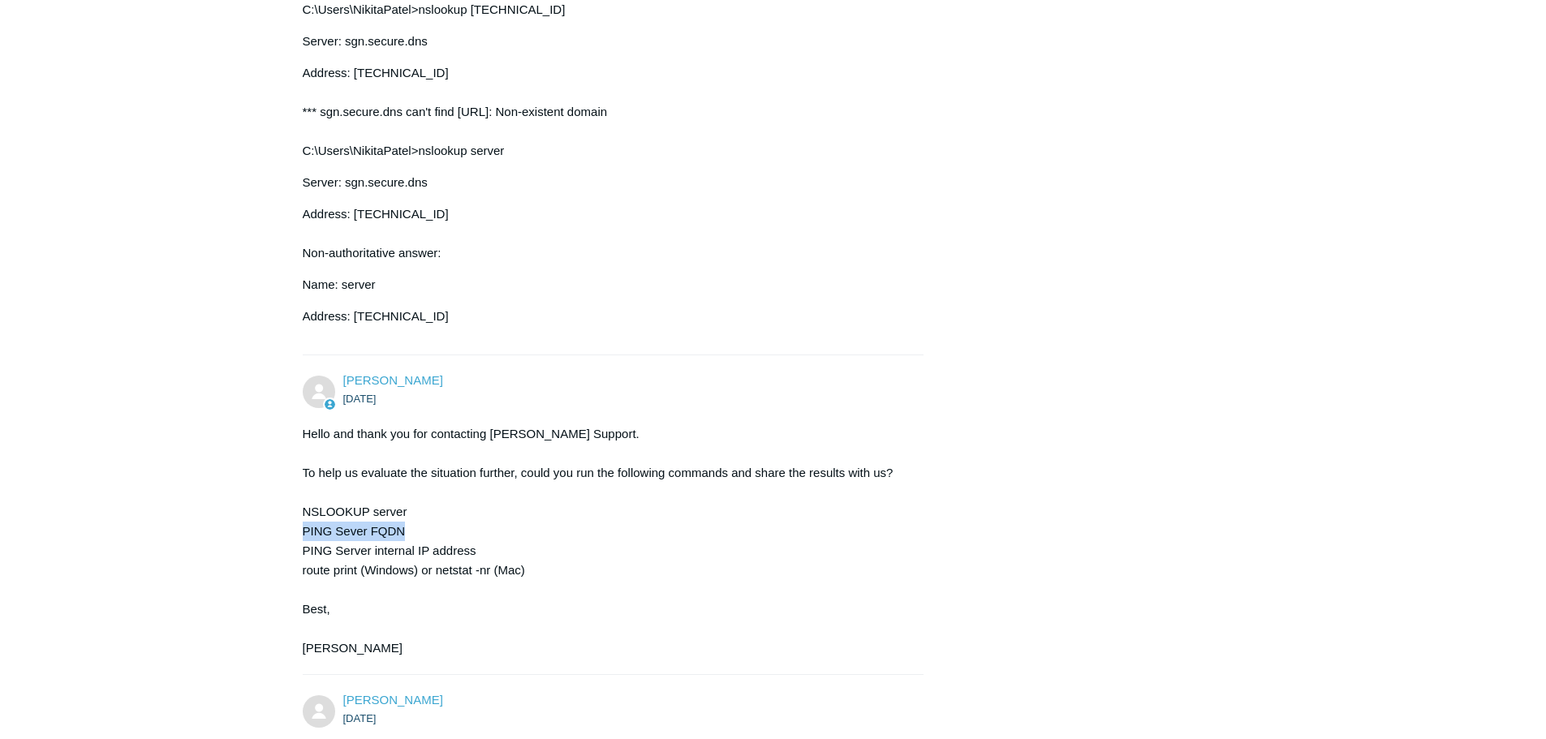
drag, startPoint x: 305, startPoint y: 535, endPoint x: 420, endPoint y: 534, distance: 115.2
click at [420, 534] on div "Hello and thank you for contacting Todyl Support. To help us evaluate the situa…" at bounding box center [605, 541] width 605 height 234
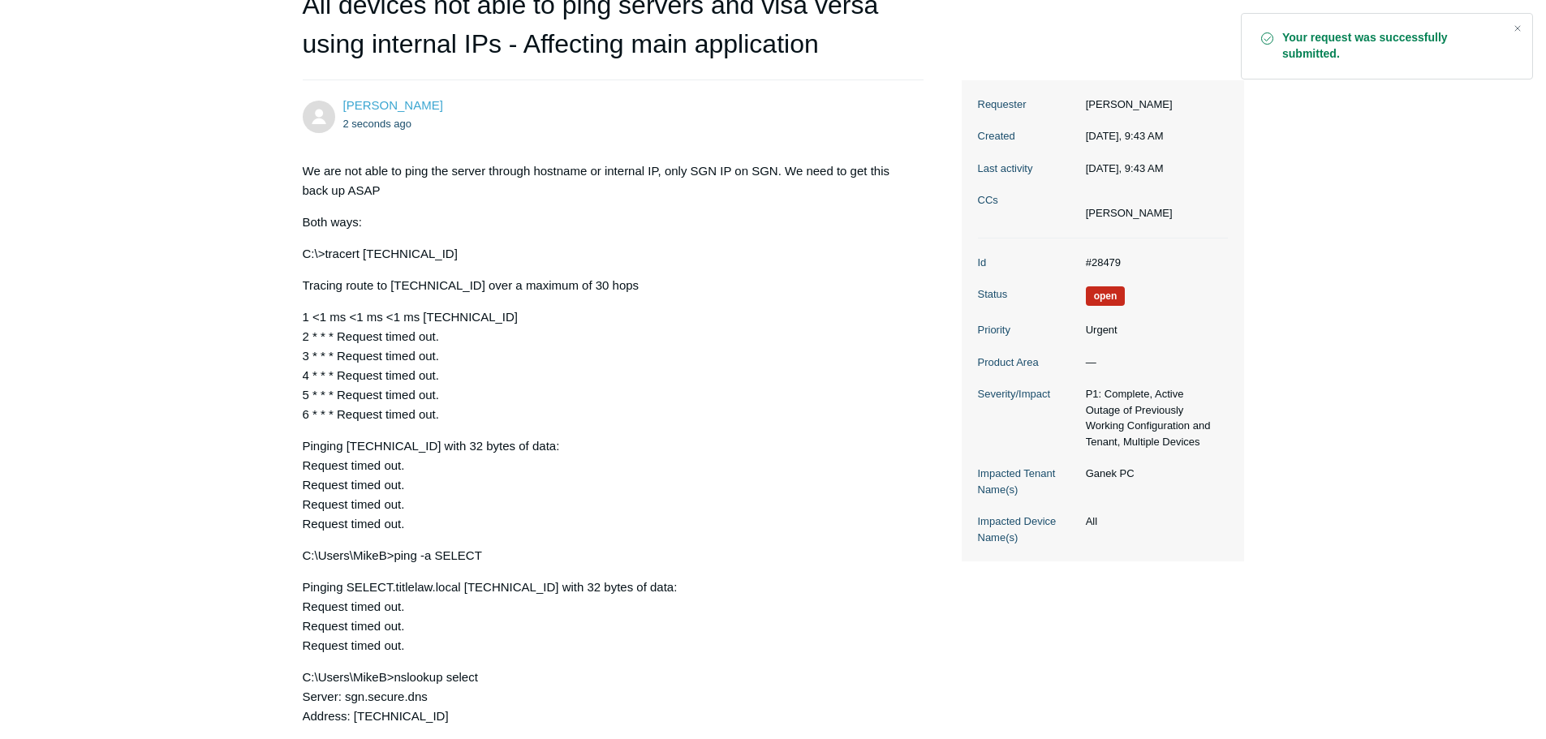
scroll to position [31, 0]
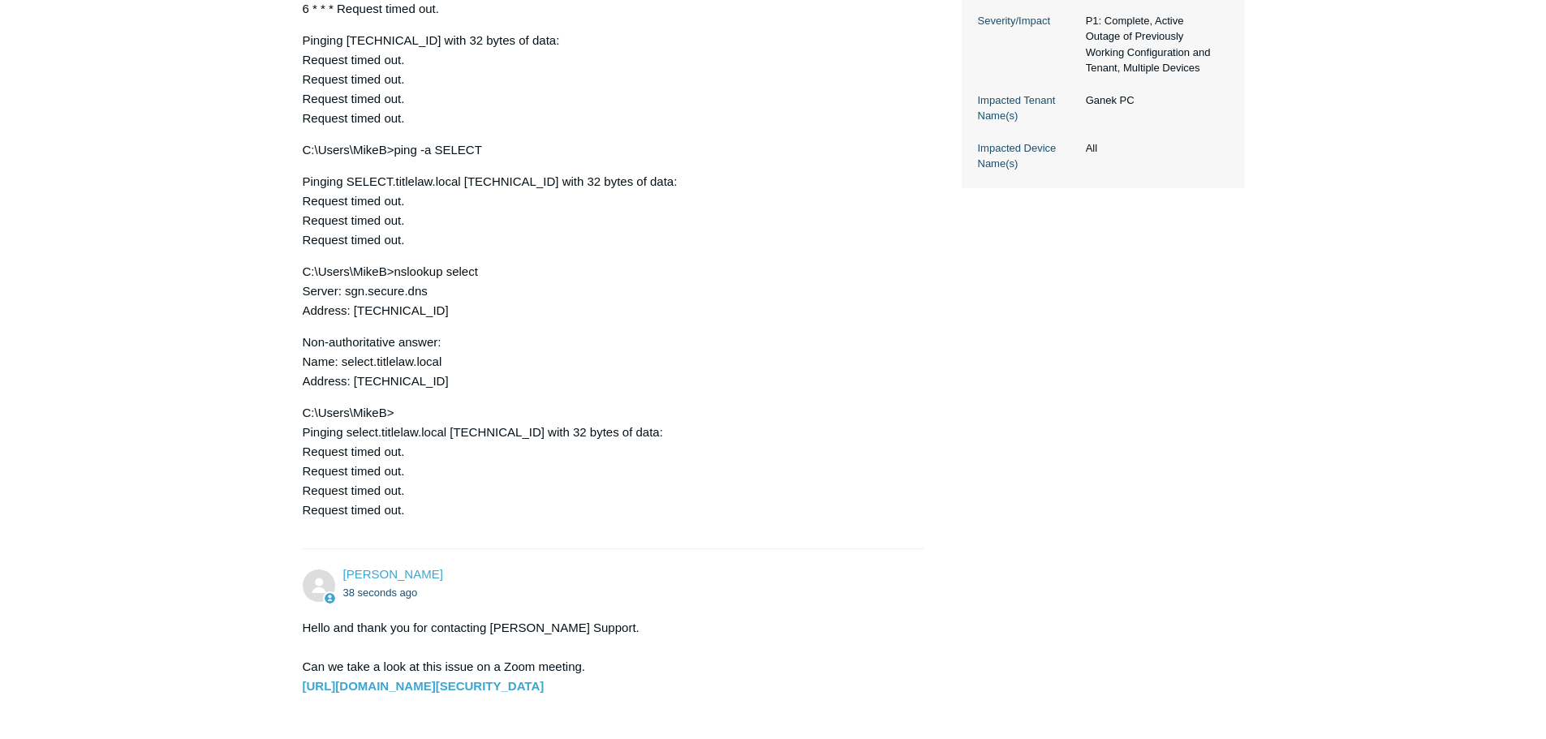
scroll to position [761, 0]
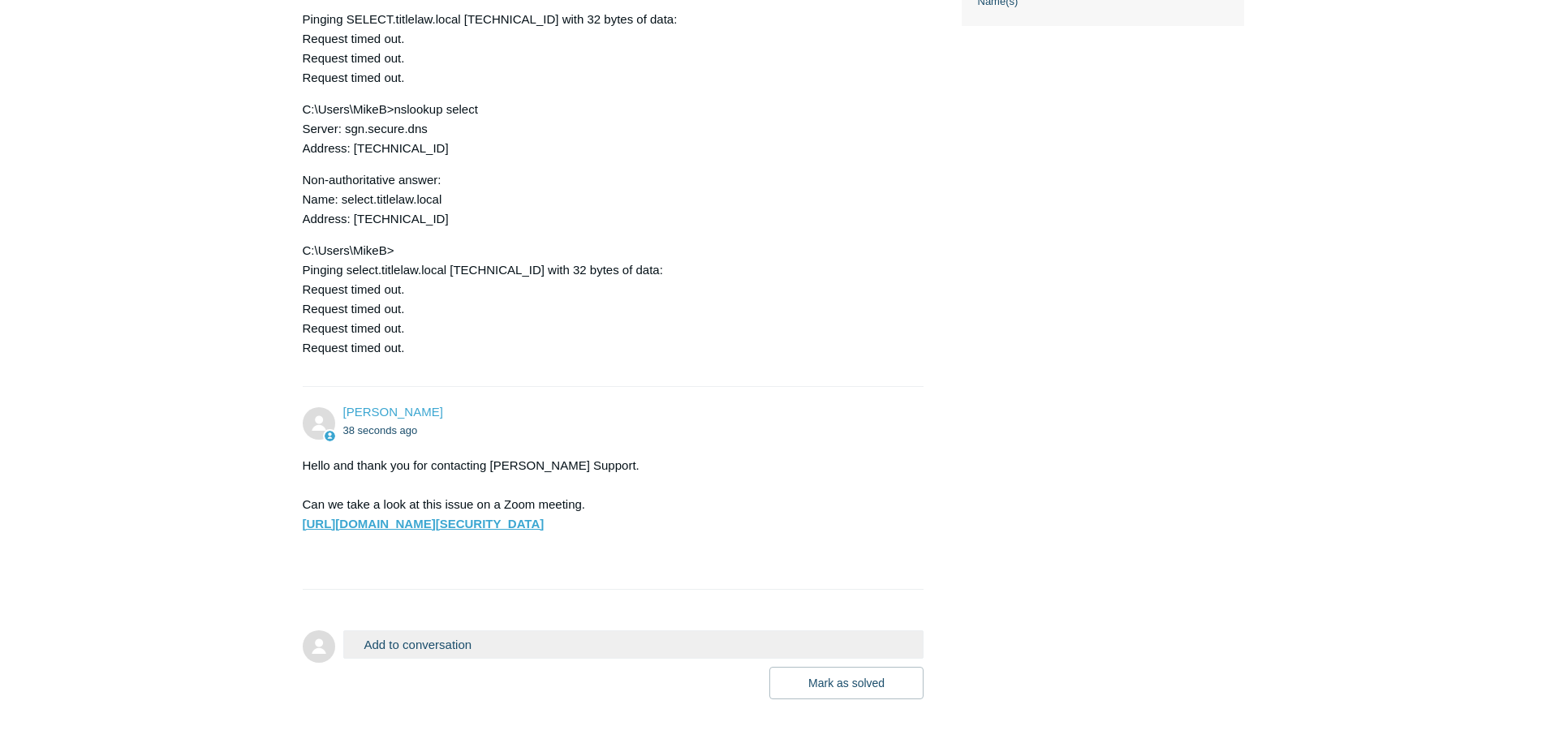
click at [544, 526] on strong "[URL][DOMAIN_NAME][SECURITY_DATA]" at bounding box center [424, 524] width 242 height 14
